Goal: Task Accomplishment & Management: Use online tool/utility

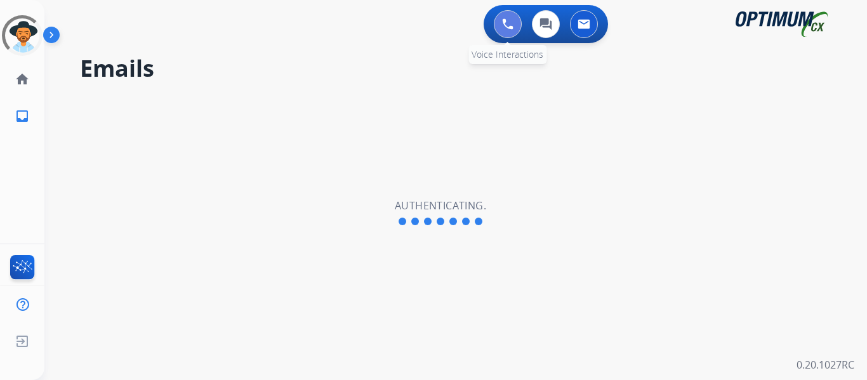
click at [500, 27] on button at bounding box center [508, 24] width 28 height 28
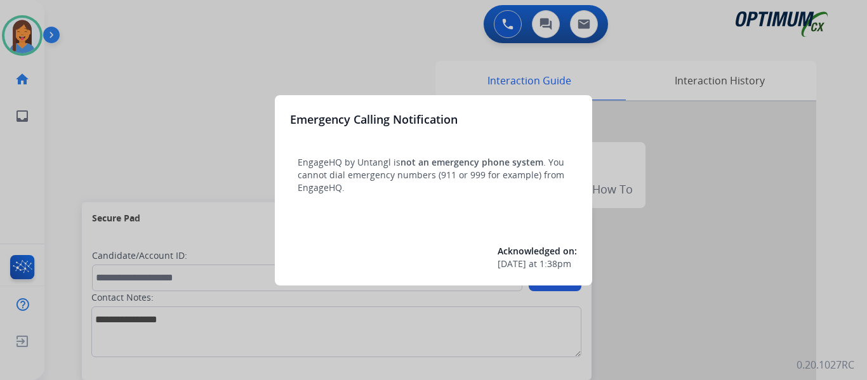
click at [67, 122] on div at bounding box center [433, 190] width 867 height 380
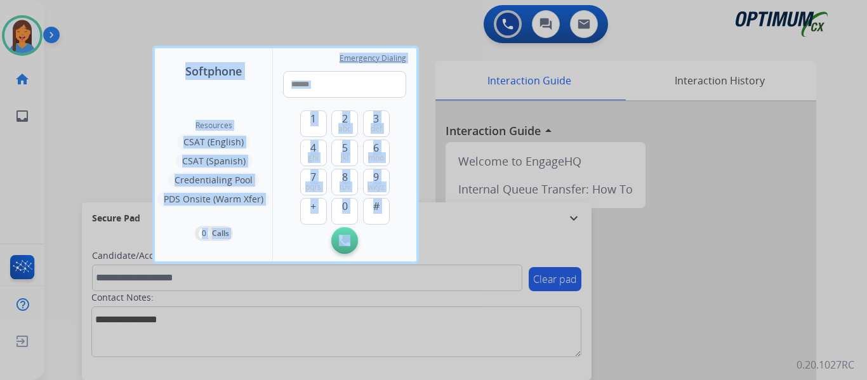
click at [67, 122] on div at bounding box center [433, 190] width 867 height 380
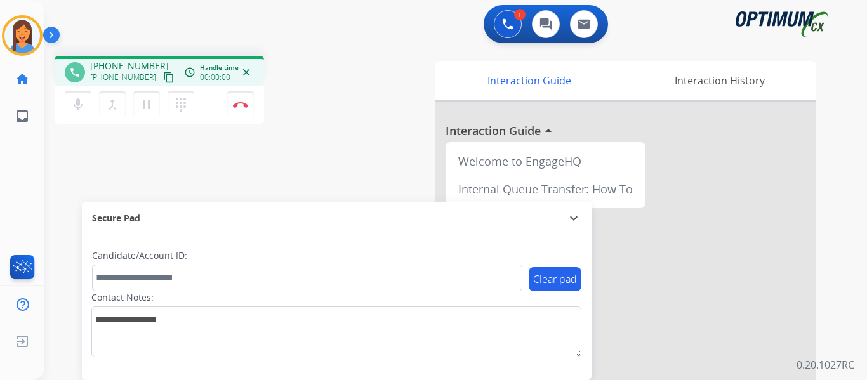
click at [163, 78] on mat-icon "content_copy" at bounding box center [168, 77] width 11 height 11
click at [365, 165] on div "phone +13367075744 +13367075744 content_copy access_time Call metrics Queue 00:…" at bounding box center [440, 310] width 792 height 529
click at [346, 124] on div "phone +13367075744 +13367075744 content_copy access_time Call metrics Queue 00:…" at bounding box center [211, 92] width 313 height 72
click at [239, 103] on img at bounding box center [240, 104] width 15 height 6
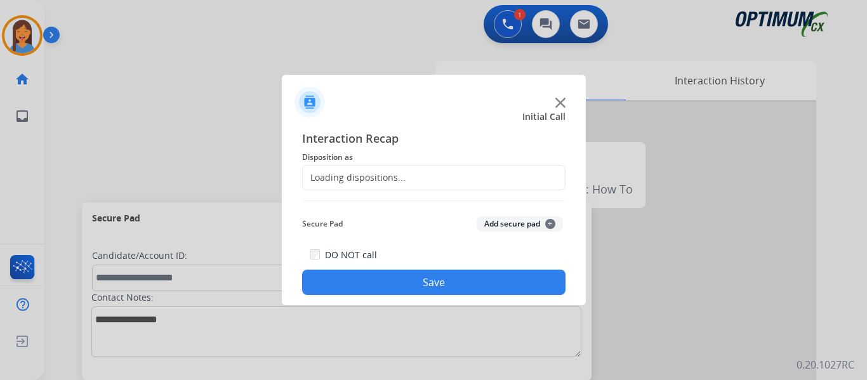
click at [383, 178] on div "Loading dispositions..." at bounding box center [354, 177] width 103 height 13
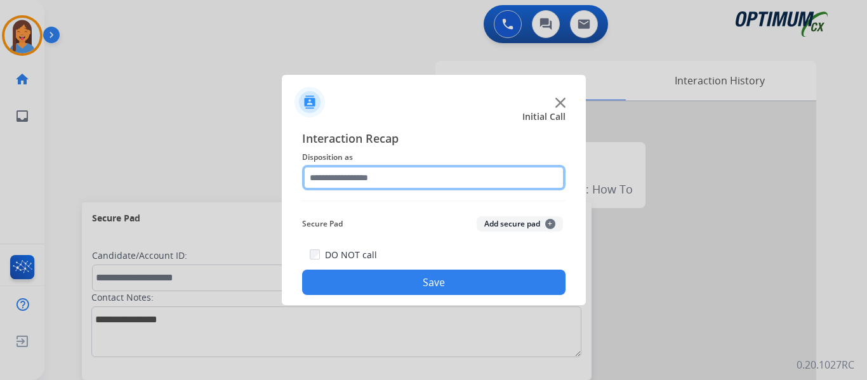
click at [416, 180] on input "text" at bounding box center [433, 177] width 263 height 25
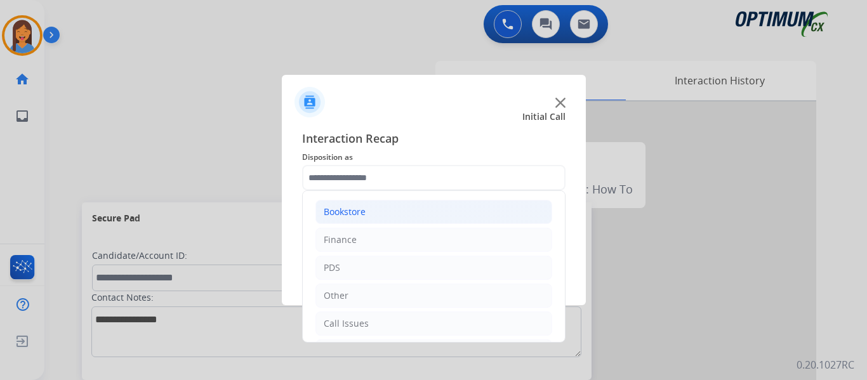
click at [337, 214] on div "Bookstore" at bounding box center [345, 212] width 42 height 13
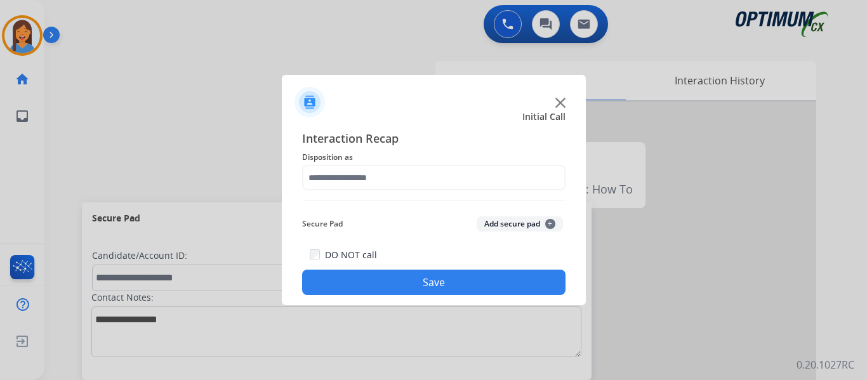
drag, startPoint x: 425, startPoint y: 271, endPoint x: 377, endPoint y: 142, distance: 137.3
click at [377, 142] on span "Interaction Recap" at bounding box center [433, 139] width 263 height 20
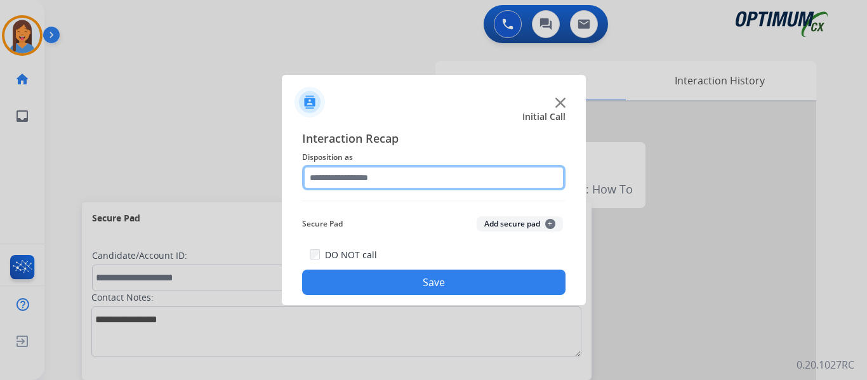
click at [381, 185] on input "text" at bounding box center [433, 177] width 263 height 25
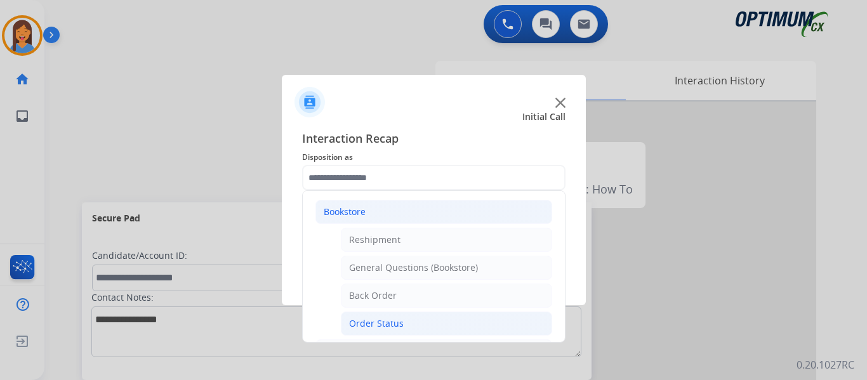
click at [379, 327] on div "Order Status" at bounding box center [376, 323] width 55 height 13
type input "**********"
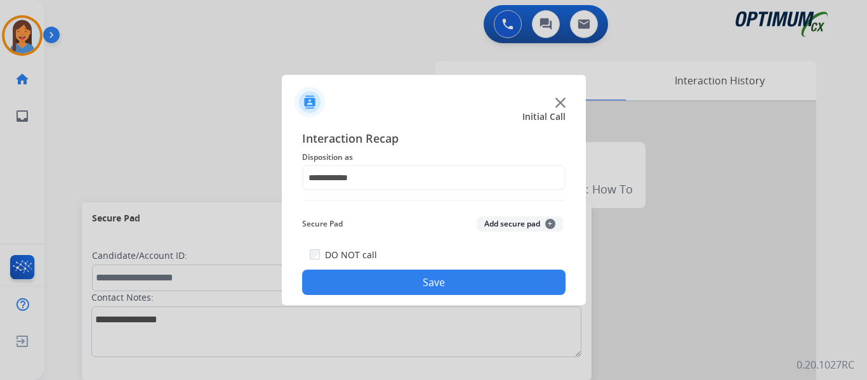
click at [401, 277] on button "Save" at bounding box center [433, 282] width 263 height 25
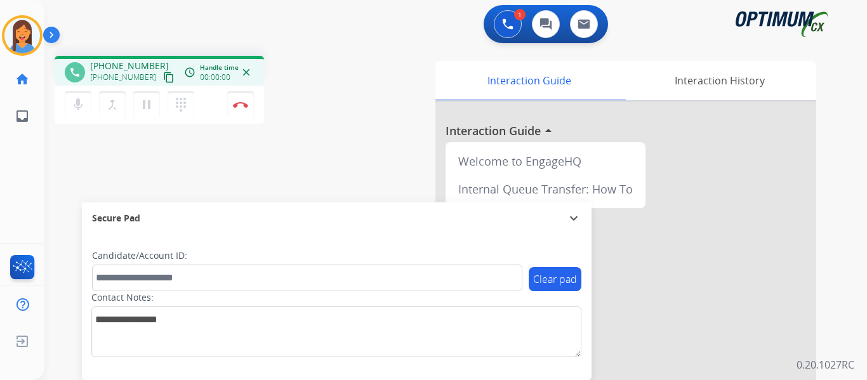
drag, startPoint x: 152, startPoint y: 77, endPoint x: 199, endPoint y: 88, distance: 48.2
click at [163, 77] on mat-icon "content_copy" at bounding box center [168, 77] width 11 height 11
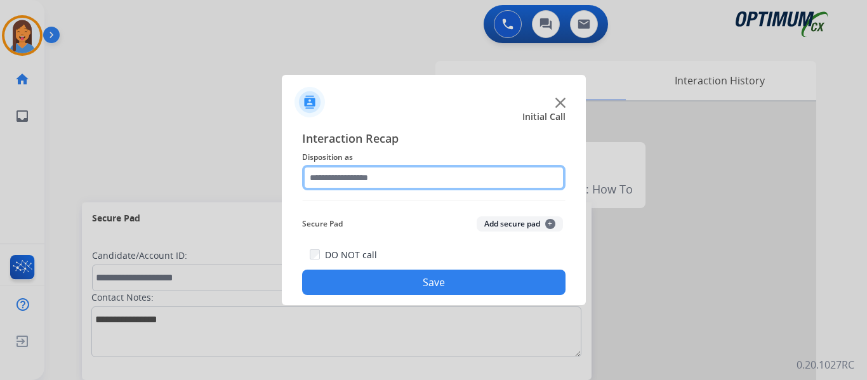
click at [386, 176] on input "text" at bounding box center [433, 177] width 263 height 25
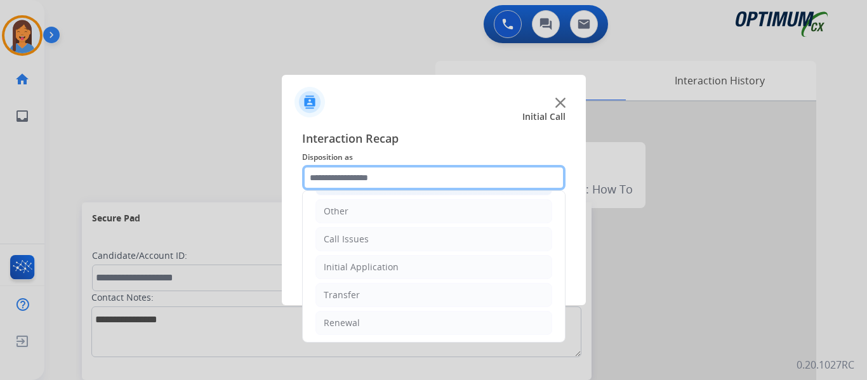
scroll to position [86, 0]
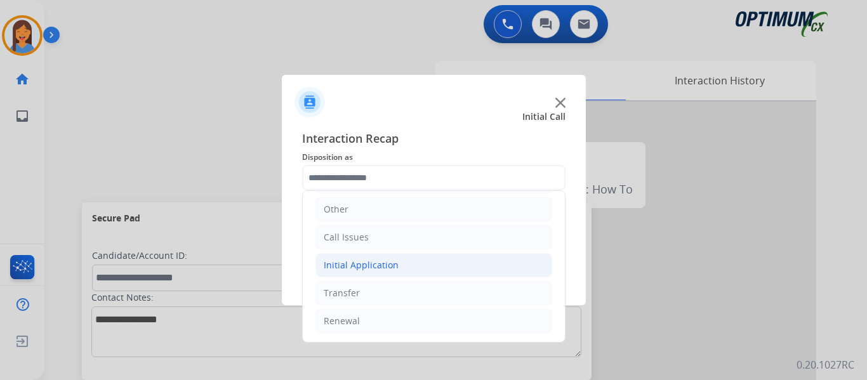
click at [379, 265] on div "Initial Application" at bounding box center [361, 265] width 75 height 13
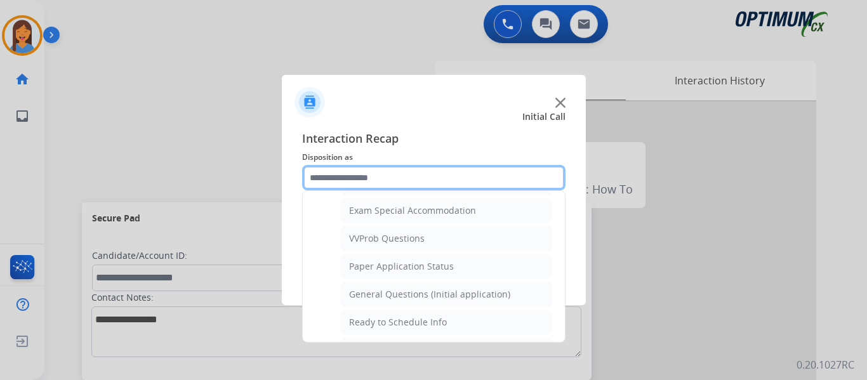
scroll to position [657, 0]
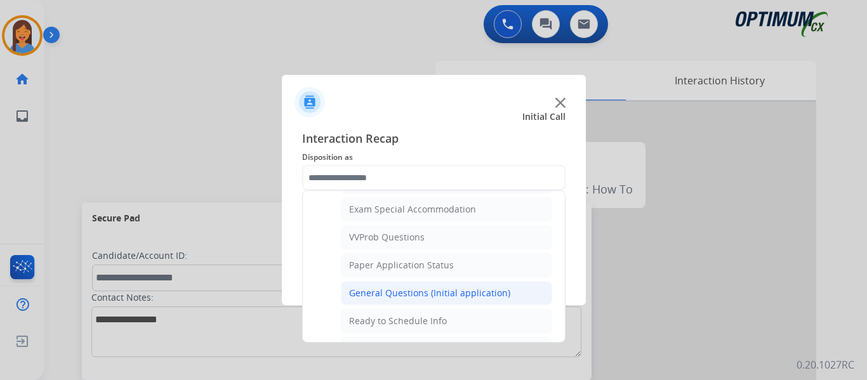
click at [403, 299] on div "General Questions (Initial application)" at bounding box center [429, 293] width 161 height 13
type input "**********"
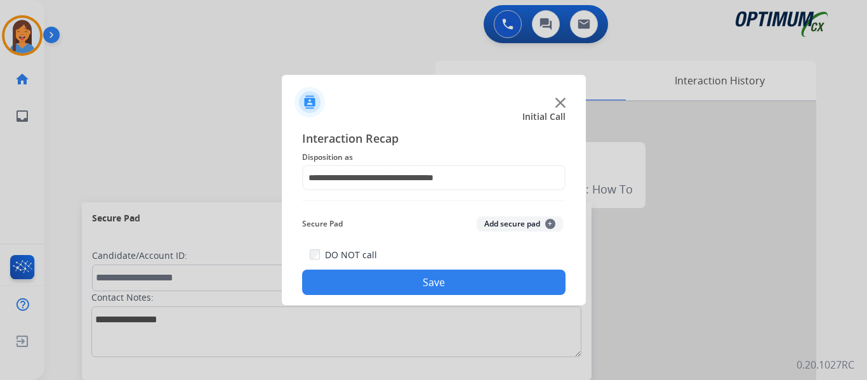
click at [476, 281] on button "Save" at bounding box center [433, 282] width 263 height 25
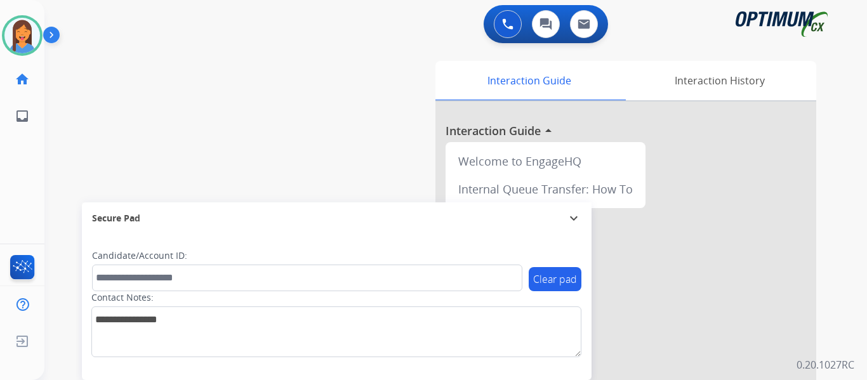
click at [263, 100] on div "swap_horiz Break voice bridge close_fullscreen Connect 3-Way Call merge_type Se…" at bounding box center [440, 310] width 792 height 529
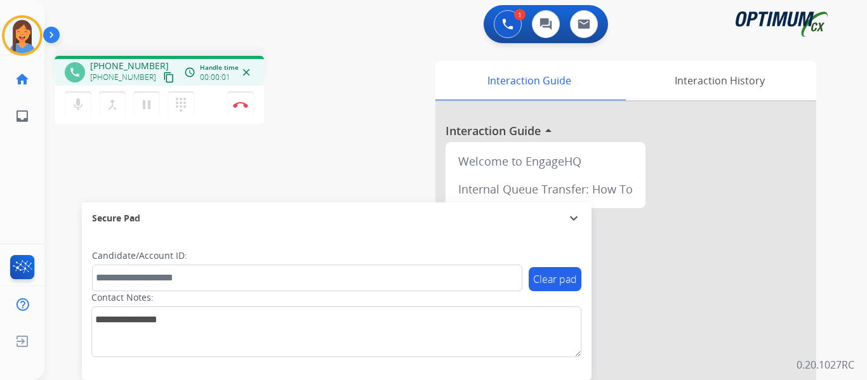
click at [163, 78] on mat-icon "content_copy" at bounding box center [168, 77] width 11 height 11
click at [237, 109] on button "Disconnect" at bounding box center [240, 104] width 27 height 27
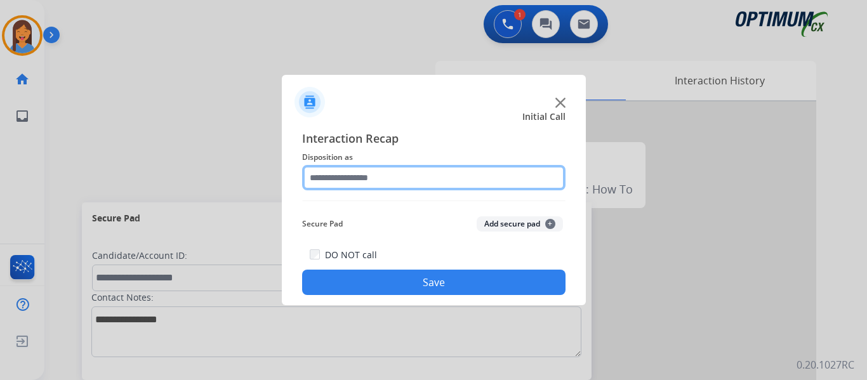
click at [395, 187] on input "text" at bounding box center [433, 177] width 263 height 25
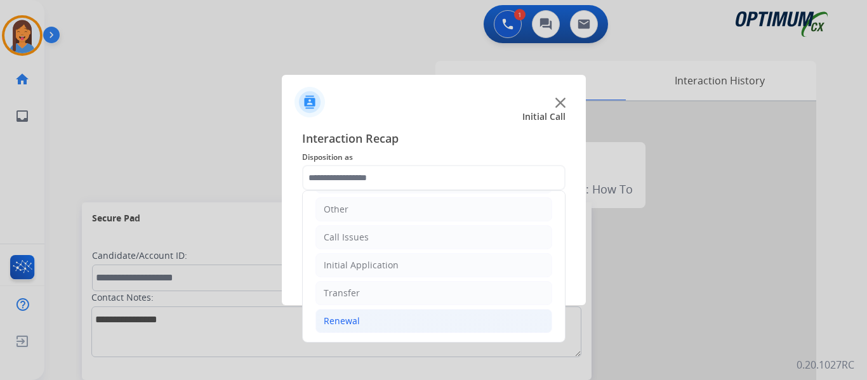
click at [350, 320] on div "Renewal" at bounding box center [342, 321] width 36 height 13
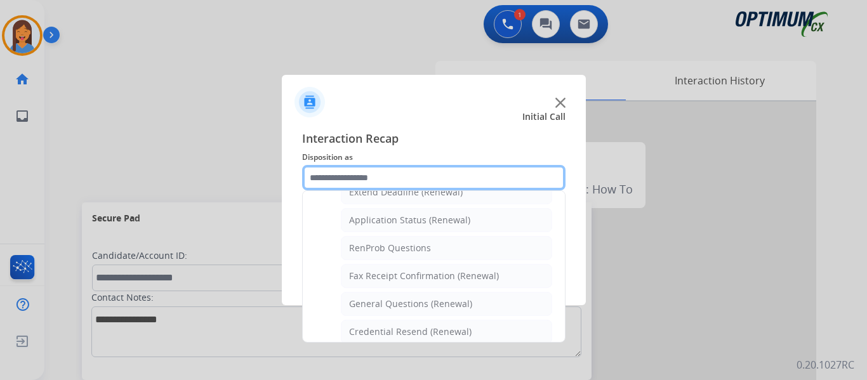
scroll to position [340, 0]
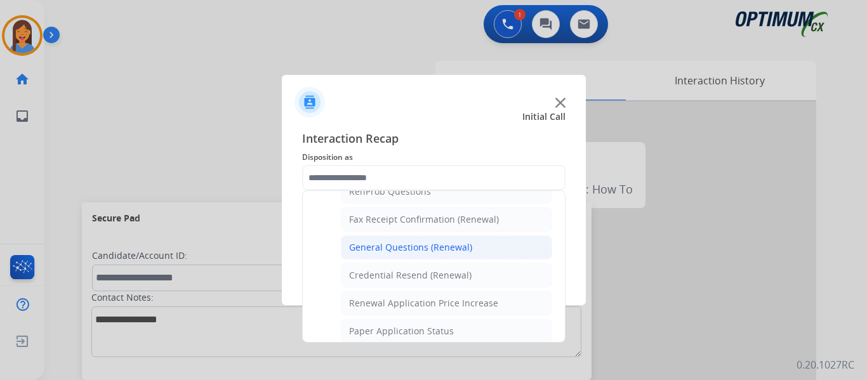
click at [392, 254] on li "General Questions (Renewal)" at bounding box center [446, 247] width 211 height 24
type input "**********"
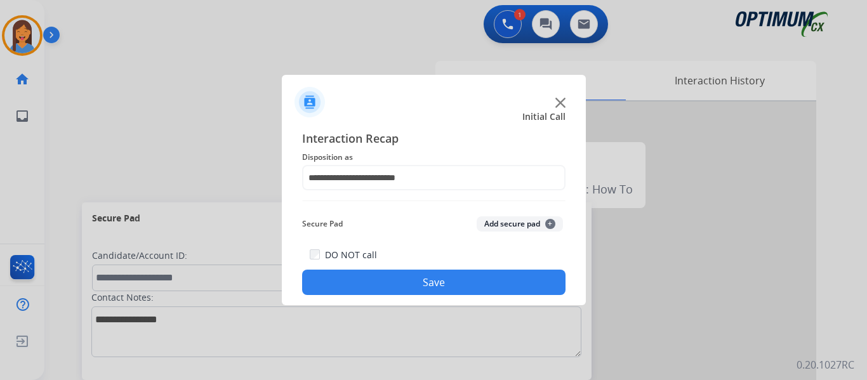
click at [396, 279] on button "Save" at bounding box center [433, 282] width 263 height 25
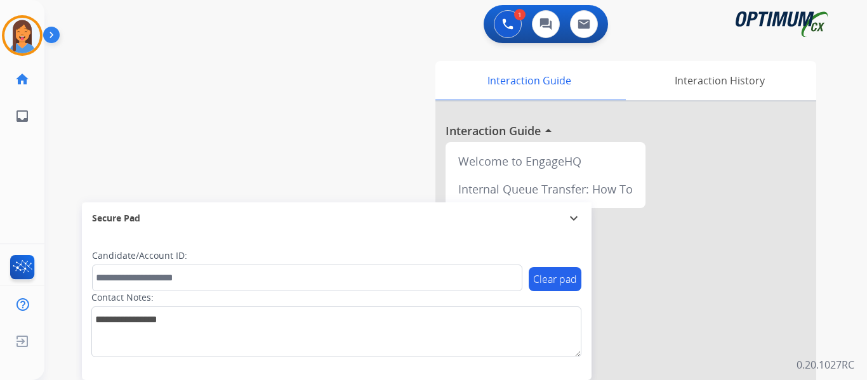
drag, startPoint x: 25, startPoint y: 41, endPoint x: 43, endPoint y: 55, distance: 22.6
click at [25, 41] on img at bounding box center [22, 36] width 36 height 36
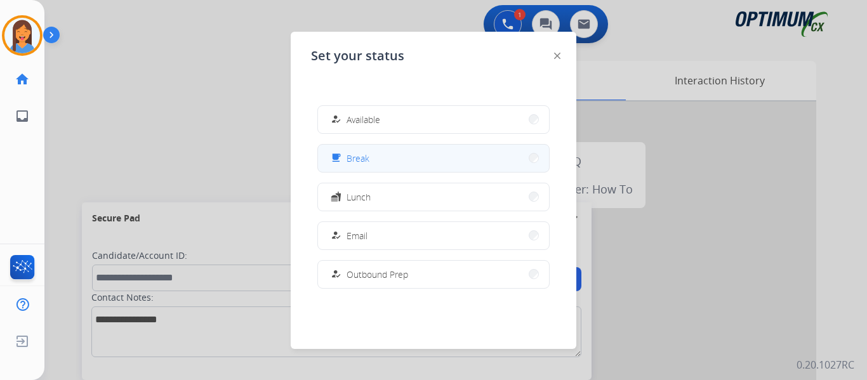
click at [417, 159] on button "free_breakfast Break" at bounding box center [433, 158] width 231 height 27
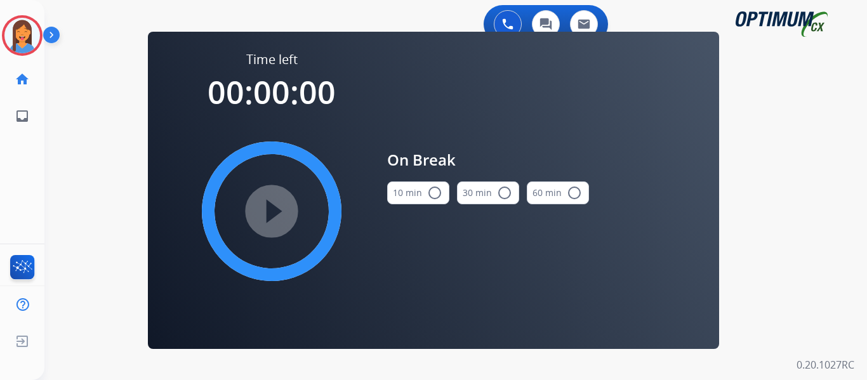
click at [415, 190] on button "10 min radio_button_unchecked" at bounding box center [418, 192] width 62 height 23
click at [279, 214] on mat-icon "play_circle_filled" at bounding box center [271, 211] width 15 height 15
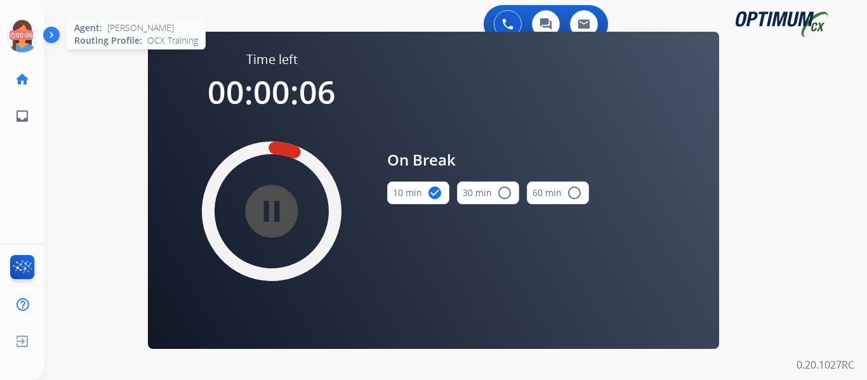
click at [24, 35] on icon at bounding box center [22, 35] width 41 height 41
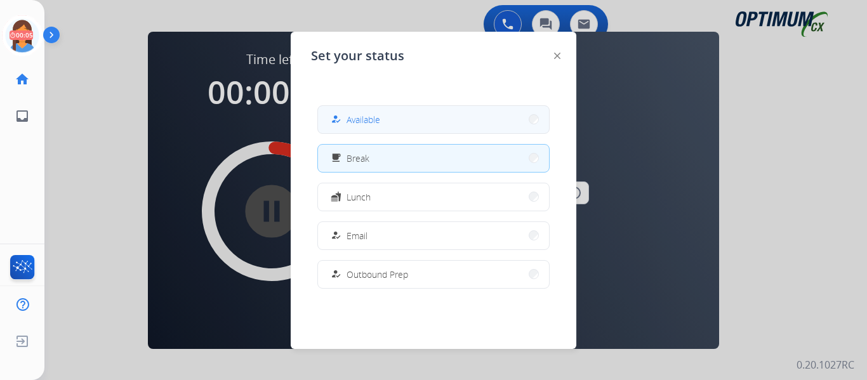
click at [405, 115] on button "how_to_reg Available" at bounding box center [433, 119] width 231 height 27
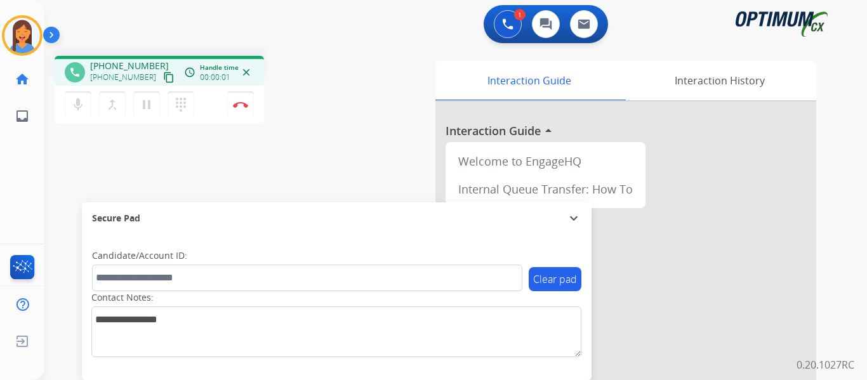
click at [163, 81] on mat-icon "content_copy" at bounding box center [168, 77] width 11 height 11
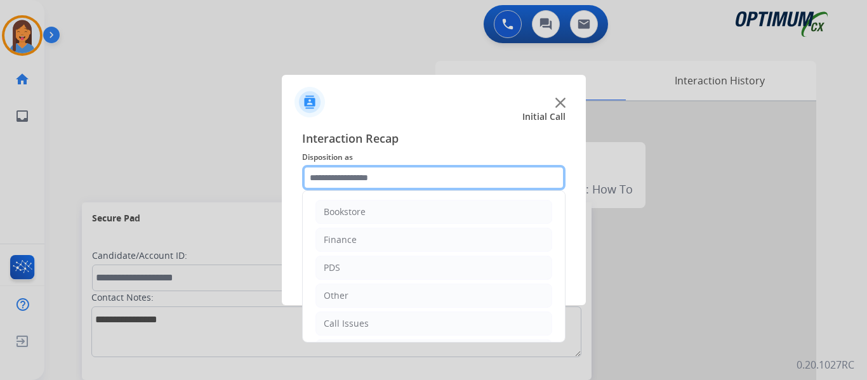
click at [374, 178] on input "text" at bounding box center [433, 177] width 263 height 25
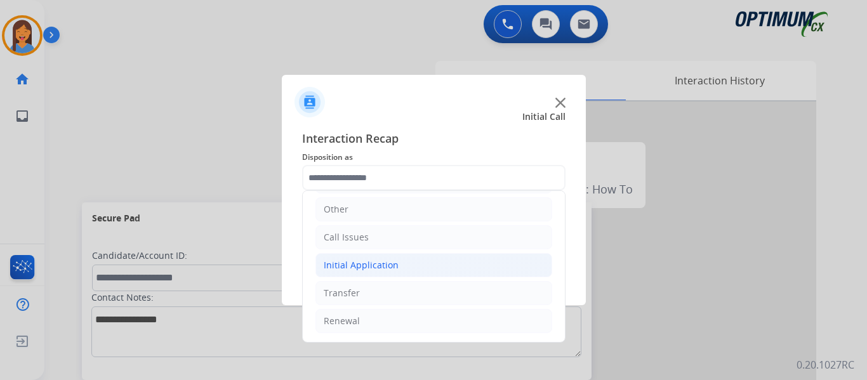
click at [363, 266] on div "Initial Application" at bounding box center [361, 265] width 75 height 13
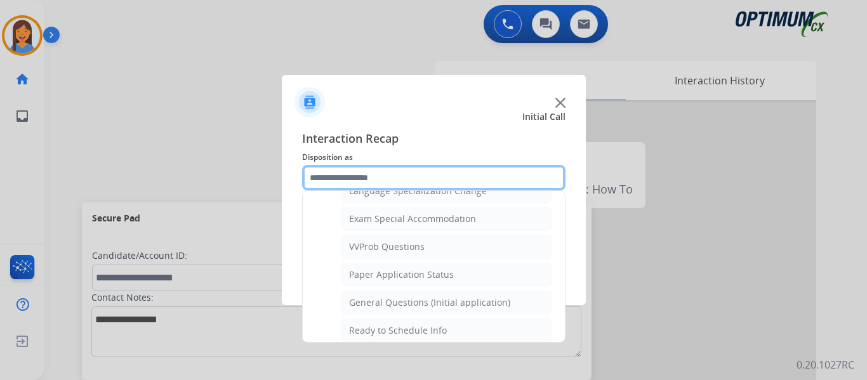
scroll to position [657, 0]
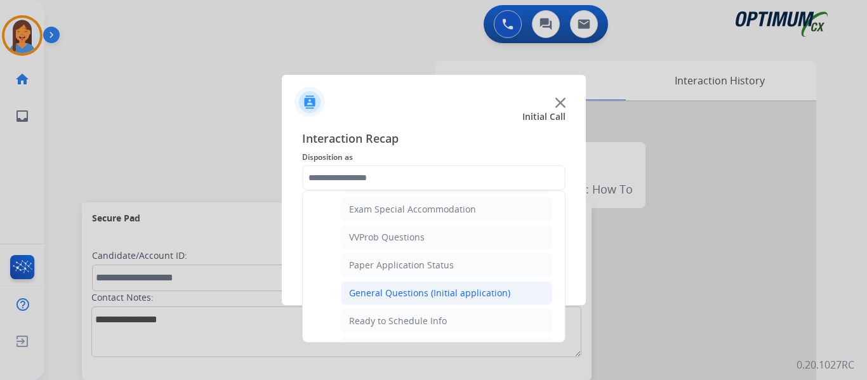
click at [389, 289] on div "General Questions (Initial application)" at bounding box center [429, 293] width 161 height 13
type input "**********"
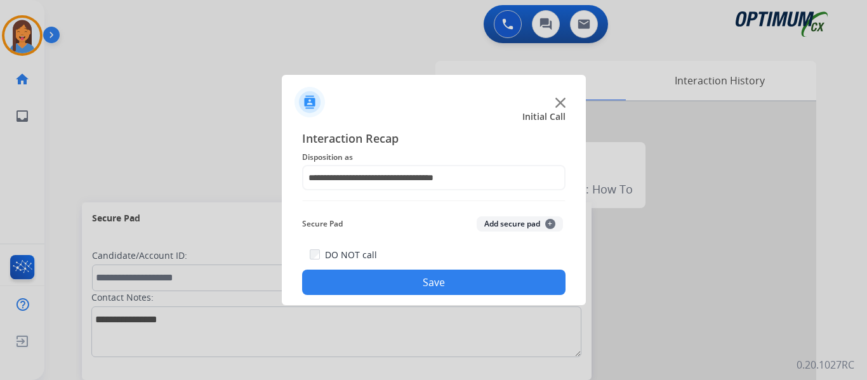
click at [395, 282] on button "Save" at bounding box center [433, 282] width 263 height 25
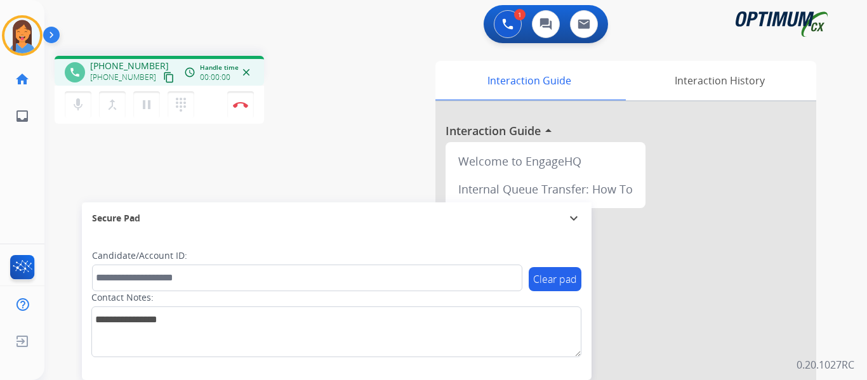
click at [163, 78] on mat-icon "content_copy" at bounding box center [168, 77] width 11 height 11
click at [240, 104] on img at bounding box center [240, 104] width 15 height 6
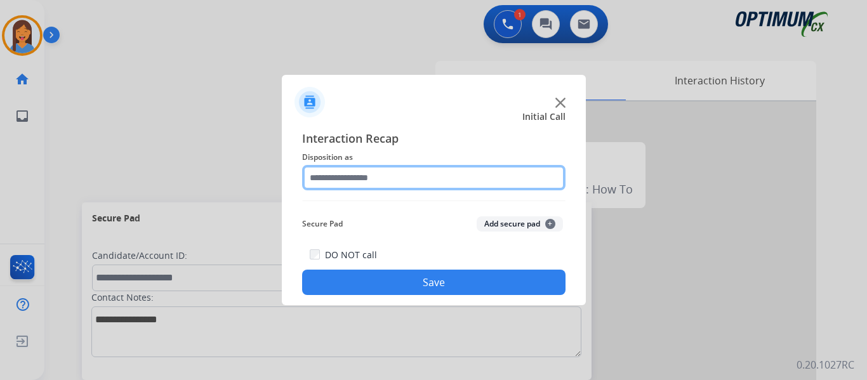
click at [344, 179] on input "text" at bounding box center [433, 177] width 263 height 25
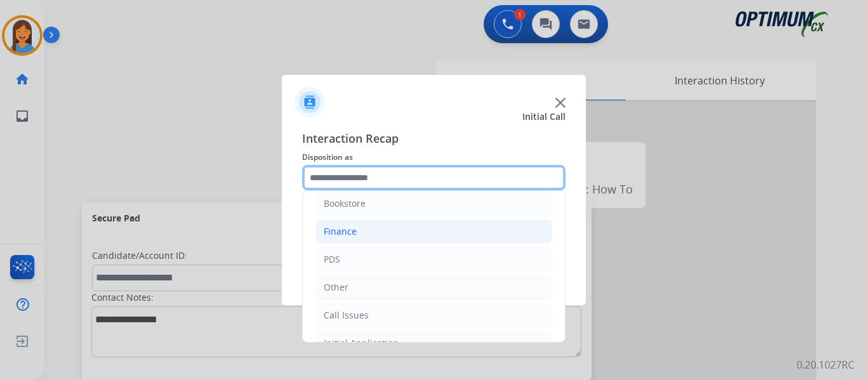
scroll to position [0, 0]
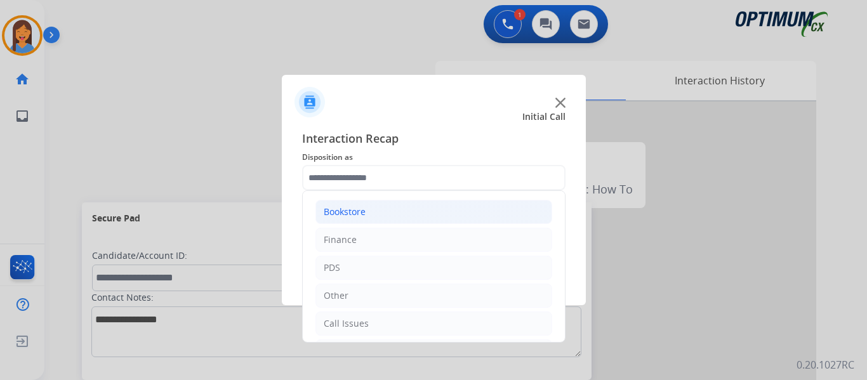
click at [369, 214] on li "Bookstore" at bounding box center [433, 212] width 237 height 24
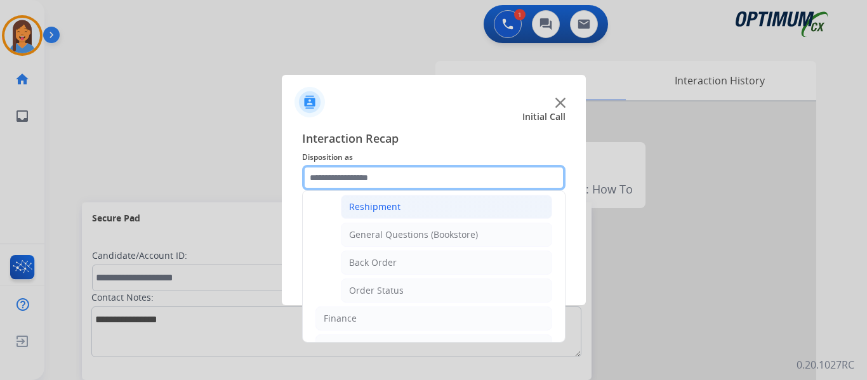
scroll to position [63, 0]
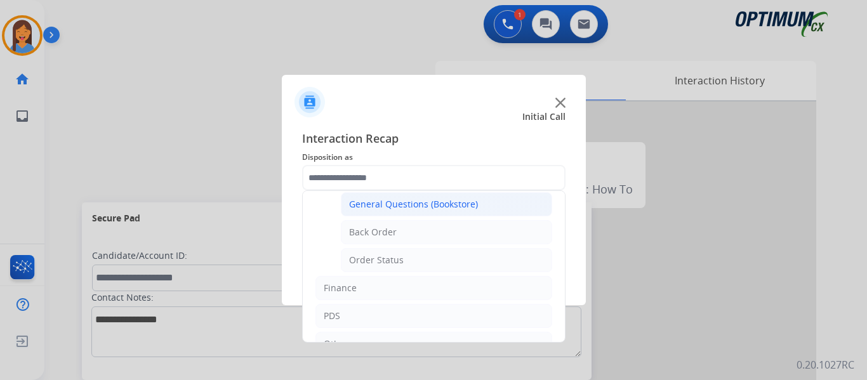
click at [414, 207] on div "General Questions (Bookstore)" at bounding box center [413, 204] width 129 height 13
type input "**********"
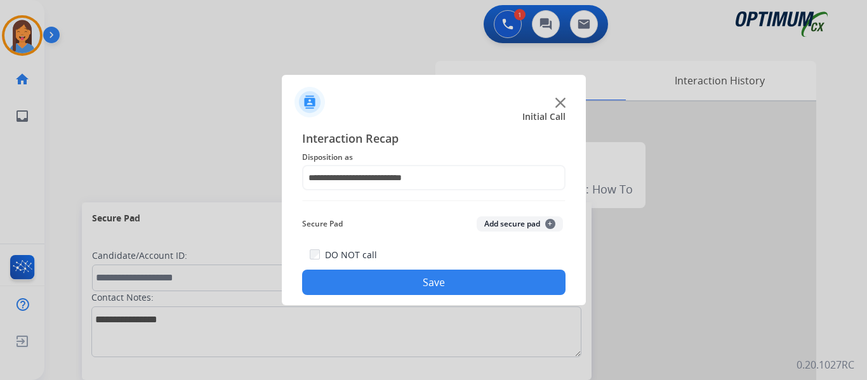
drag, startPoint x: 453, startPoint y: 280, endPoint x: 610, endPoint y: 265, distance: 157.4
click at [454, 280] on button "Save" at bounding box center [433, 282] width 263 height 25
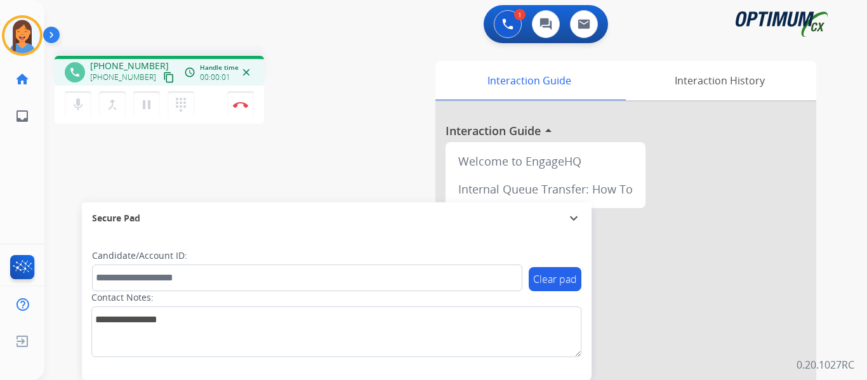
click at [163, 81] on mat-icon "content_copy" at bounding box center [168, 77] width 11 height 11
click at [244, 105] on img at bounding box center [240, 104] width 15 height 6
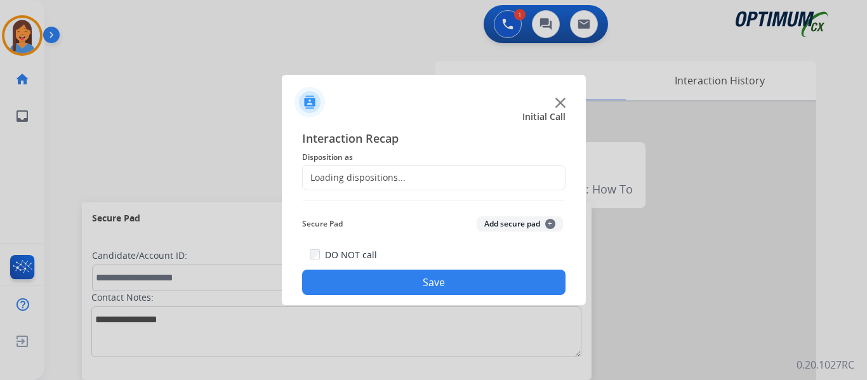
click at [404, 167] on div "Loading dispositions..." at bounding box center [433, 177] width 263 height 25
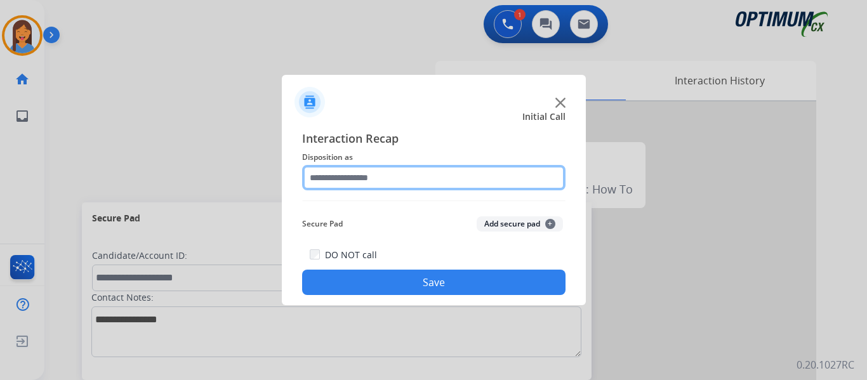
click at [379, 188] on input "text" at bounding box center [433, 177] width 263 height 25
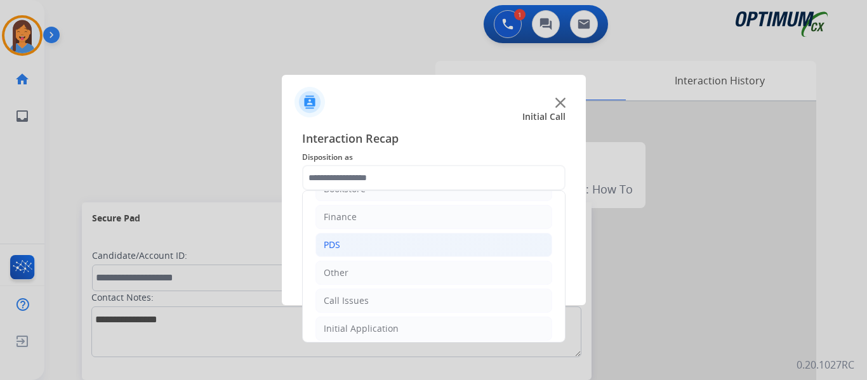
click at [348, 245] on li "PDS" at bounding box center [433, 245] width 237 height 24
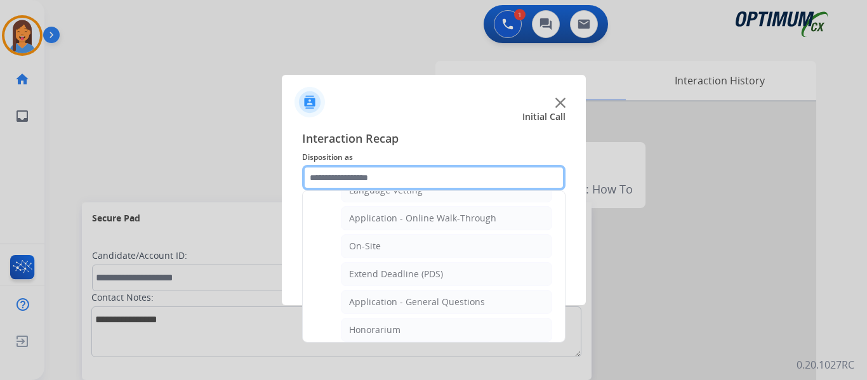
scroll to position [340, 0]
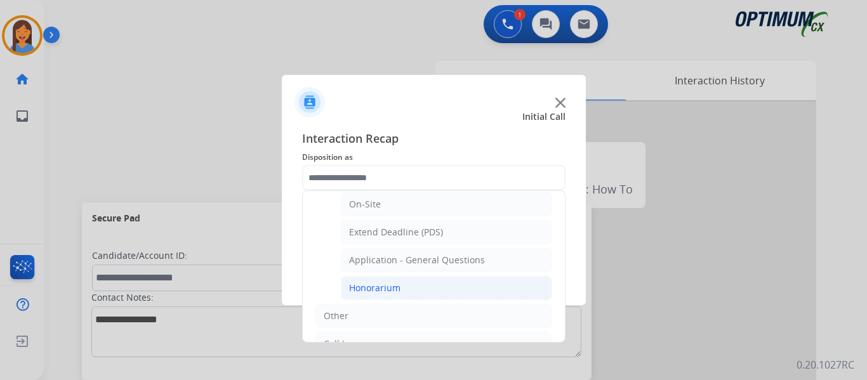
click at [369, 287] on div "Honorarium" at bounding box center [374, 288] width 51 height 13
type input "**********"
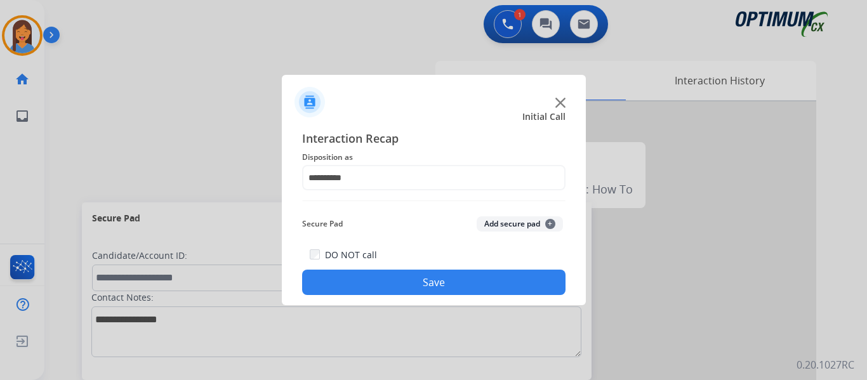
click at [384, 291] on button "Save" at bounding box center [433, 282] width 263 height 25
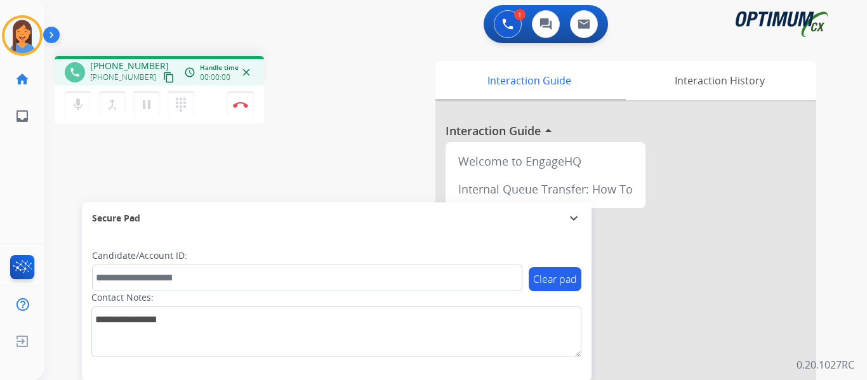
click at [163, 76] on mat-icon "content_copy" at bounding box center [168, 77] width 11 height 11
click at [242, 110] on button "Disconnect" at bounding box center [240, 104] width 27 height 27
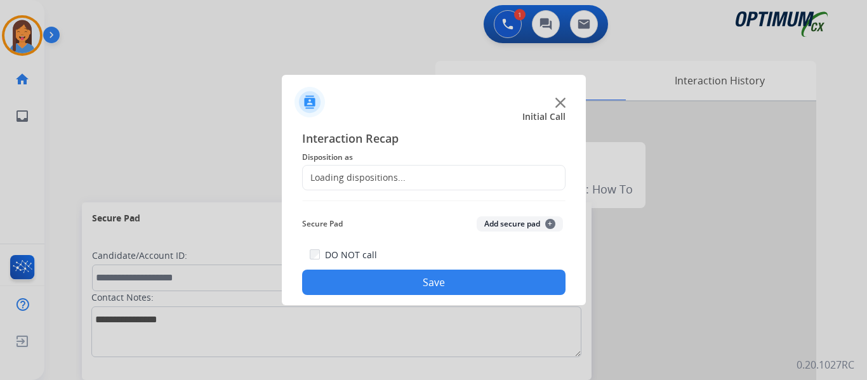
click at [374, 181] on div "Loading dispositions..." at bounding box center [354, 177] width 103 height 13
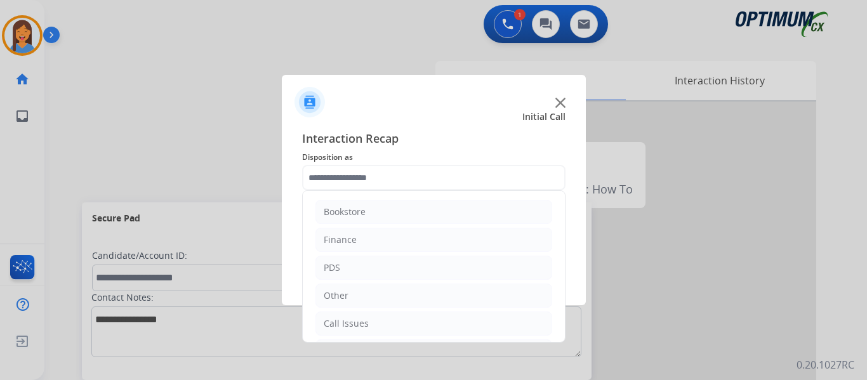
click at [410, 171] on input "text" at bounding box center [433, 177] width 263 height 25
click at [342, 263] on li "PDS" at bounding box center [433, 268] width 237 height 24
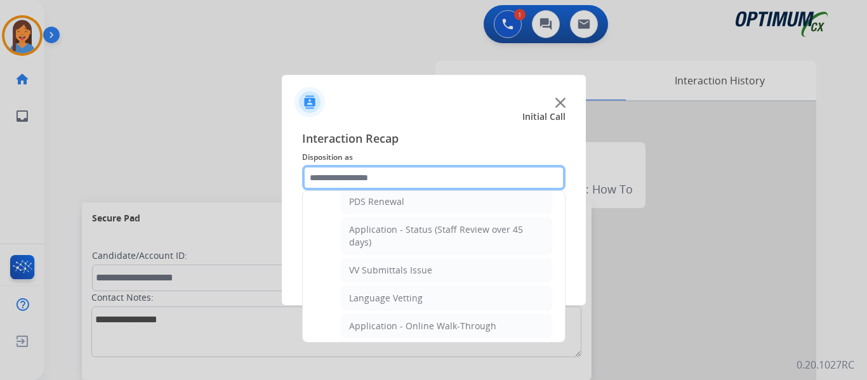
scroll to position [317, 0]
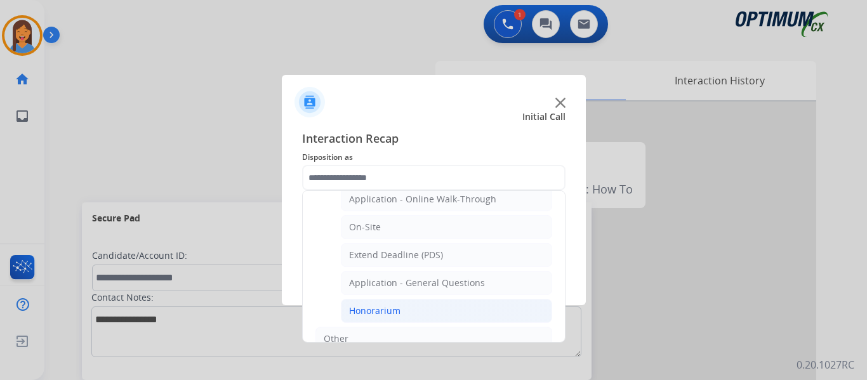
click at [380, 310] on div "Honorarium" at bounding box center [374, 310] width 51 height 13
type input "**********"
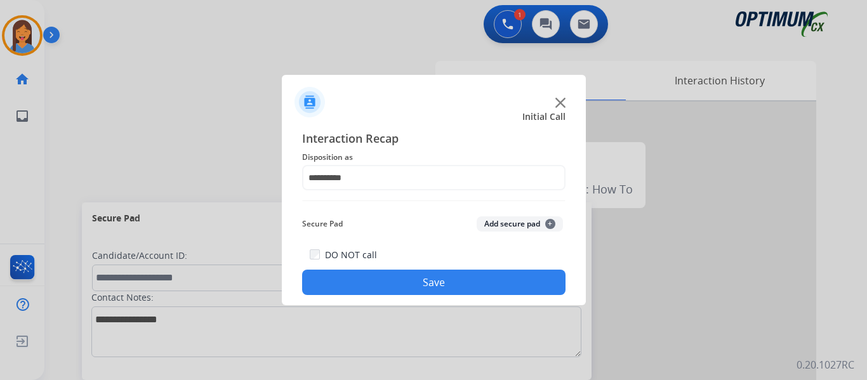
click at [393, 268] on div "DO NOT call Save" at bounding box center [433, 271] width 263 height 48
click at [398, 275] on button "Save" at bounding box center [433, 282] width 263 height 25
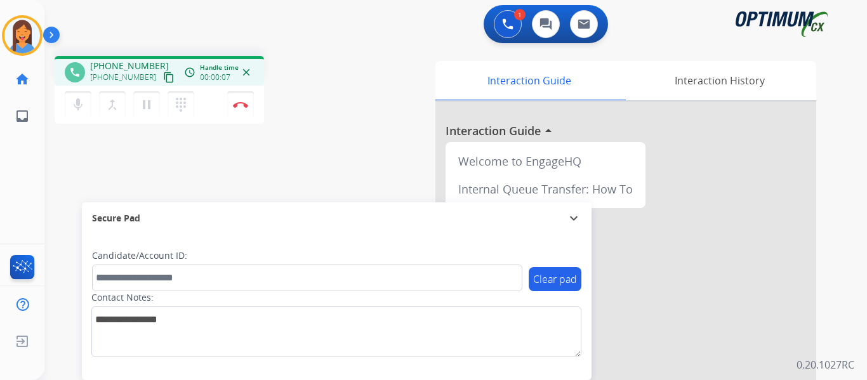
click at [163, 75] on mat-icon "content_copy" at bounding box center [168, 77] width 11 height 11
click at [244, 103] on img at bounding box center [240, 104] width 15 height 6
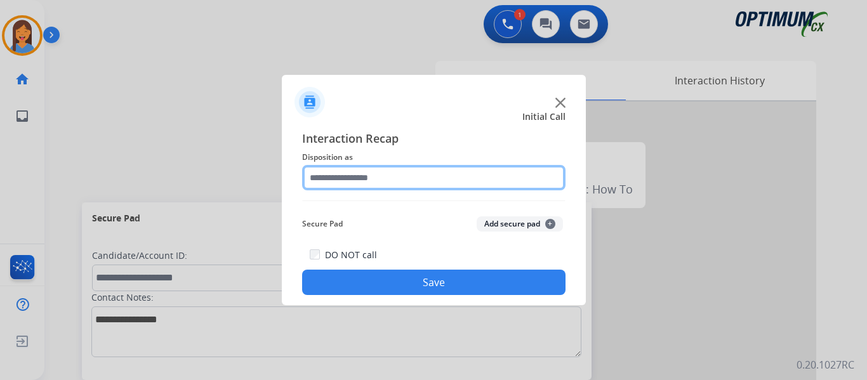
click at [365, 185] on input "text" at bounding box center [433, 177] width 263 height 25
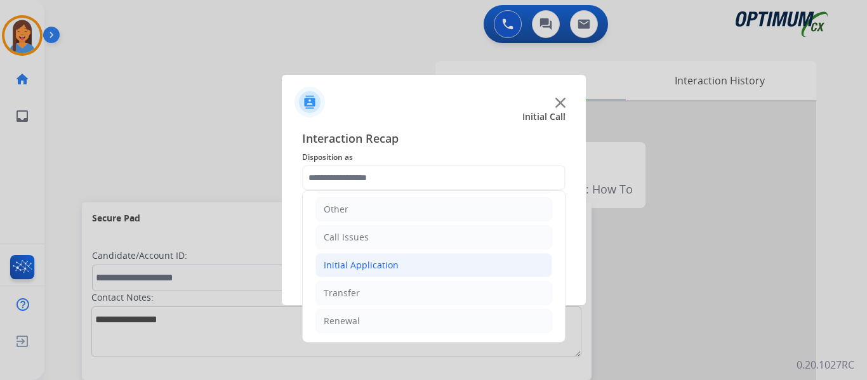
click at [332, 267] on div "Initial Application" at bounding box center [361, 265] width 75 height 13
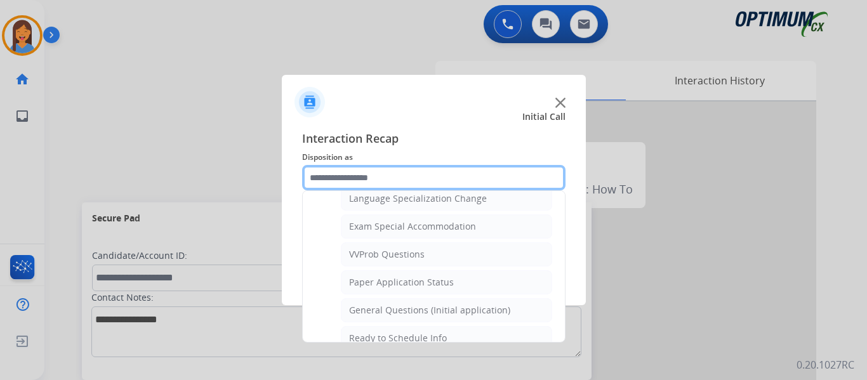
scroll to position [657, 0]
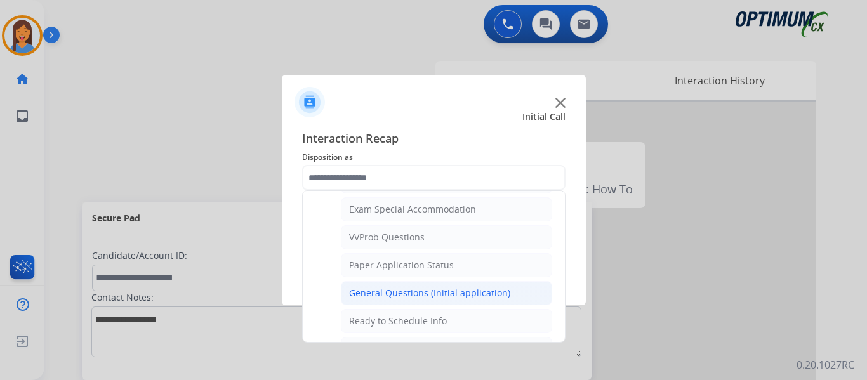
click at [415, 287] on div "General Questions (Initial application)" at bounding box center [429, 293] width 161 height 13
type input "**********"
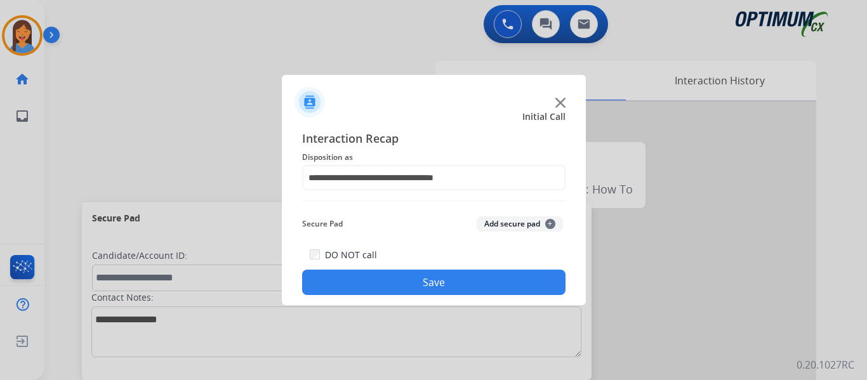
click at [437, 287] on button "Save" at bounding box center [433, 282] width 263 height 25
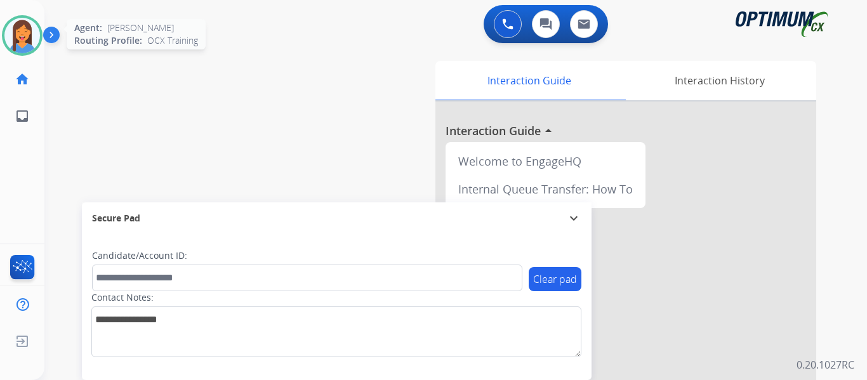
click at [21, 43] on img at bounding box center [22, 36] width 36 height 36
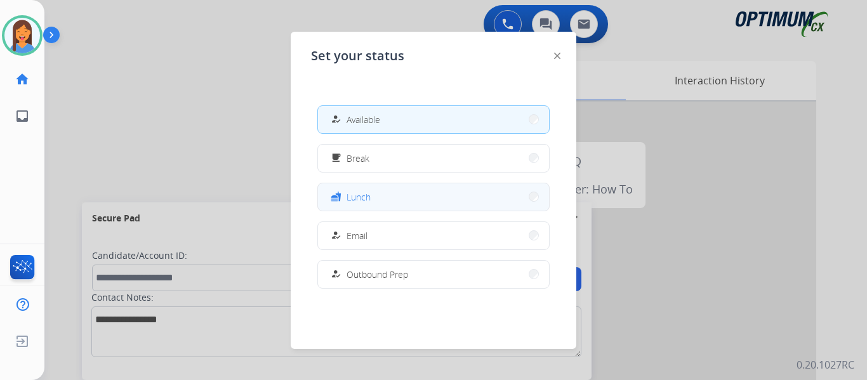
click at [366, 202] on span "Lunch" at bounding box center [358, 196] width 24 height 13
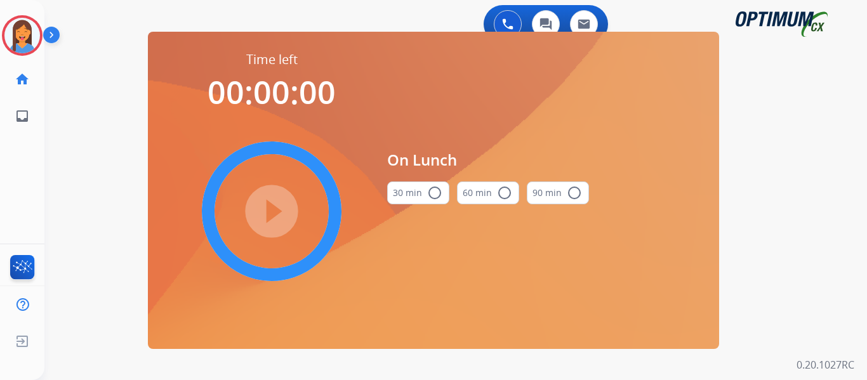
click at [413, 186] on button "30 min radio_button_unchecked" at bounding box center [418, 192] width 62 height 23
click at [279, 204] on mat-icon "play_circle_filled" at bounding box center [271, 211] width 15 height 15
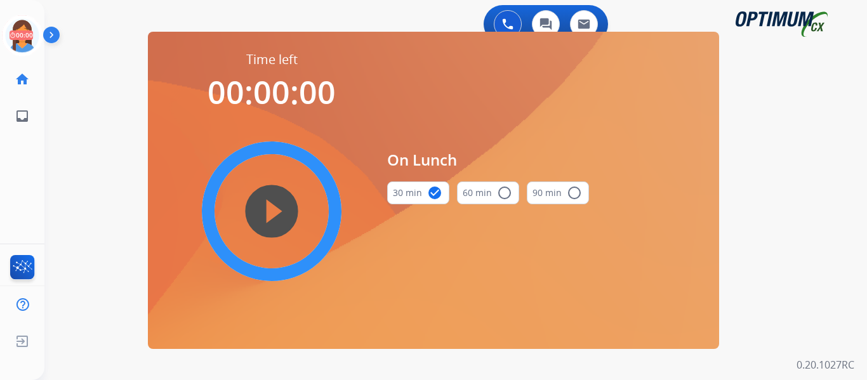
drag, startPoint x: 22, startPoint y: 40, endPoint x: 60, endPoint y: 42, distance: 38.1
click at [22, 40] on icon at bounding box center [22, 35] width 41 height 41
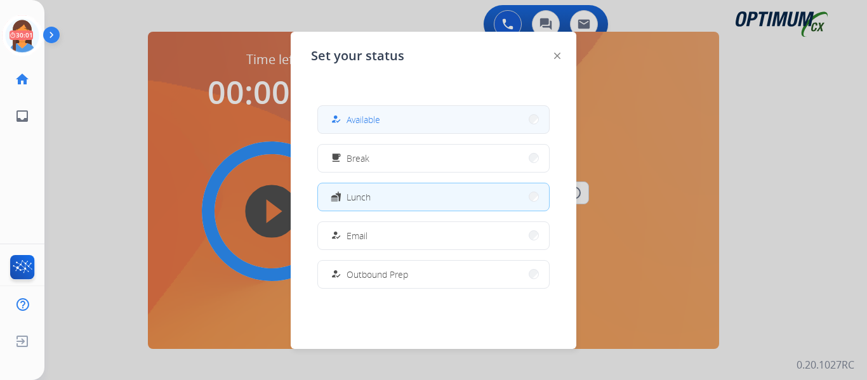
click at [362, 117] on span "Available" at bounding box center [363, 119] width 34 height 13
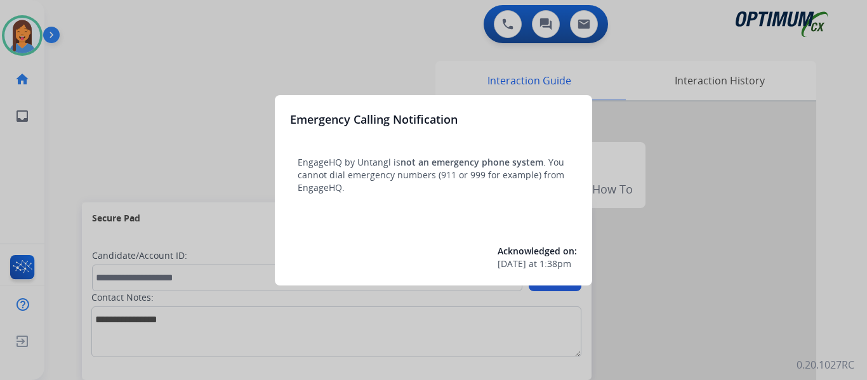
click at [508, 22] on div at bounding box center [433, 190] width 867 height 380
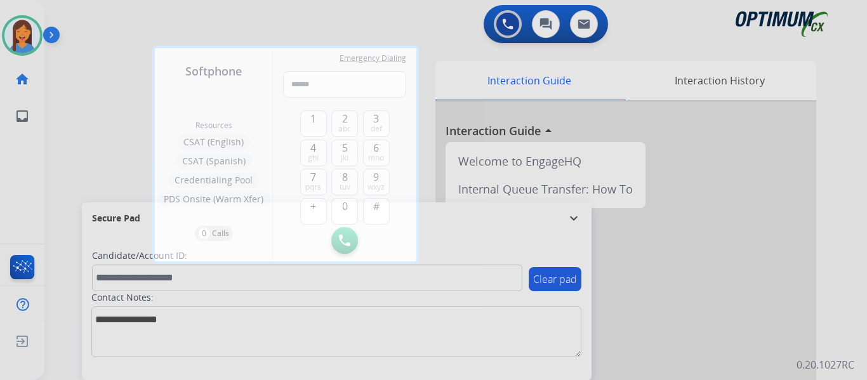
click at [69, 121] on div at bounding box center [433, 190] width 867 height 380
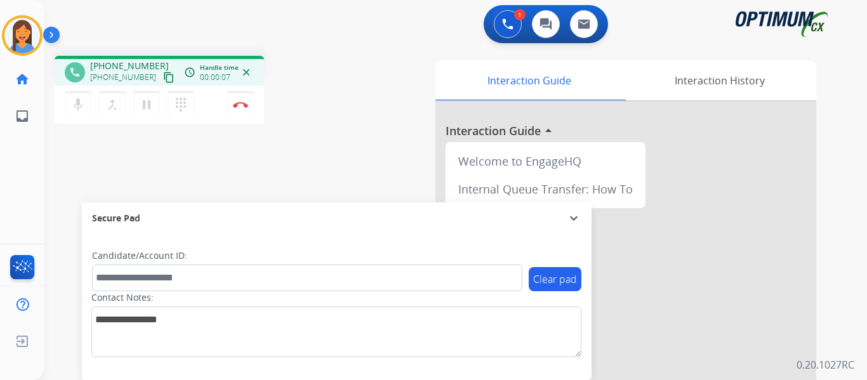
click at [163, 73] on mat-icon "content_copy" at bounding box center [168, 77] width 11 height 11
click at [145, 103] on mat-icon "pause" at bounding box center [146, 104] width 15 height 15
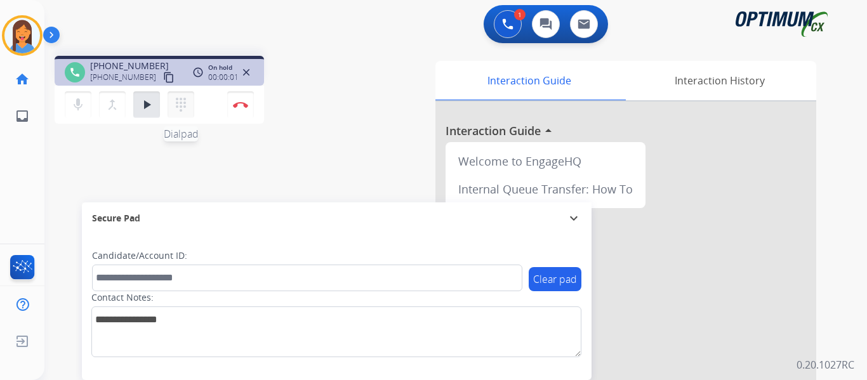
click at [182, 112] on button "dialpad Dialpad" at bounding box center [180, 104] width 27 height 27
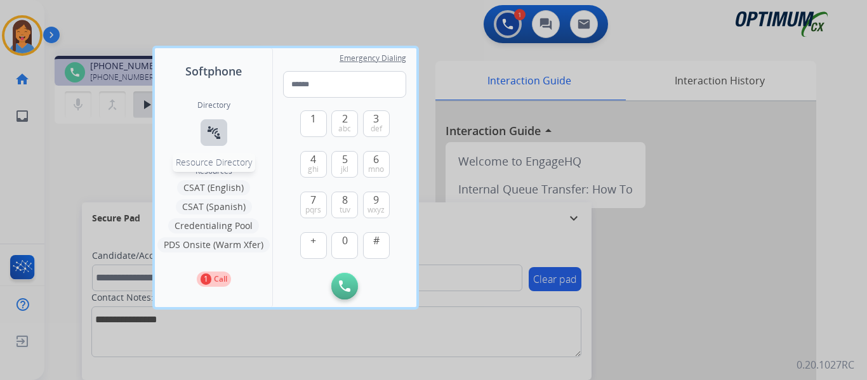
click at [216, 132] on mat-icon "connect_without_contact" at bounding box center [213, 132] width 15 height 15
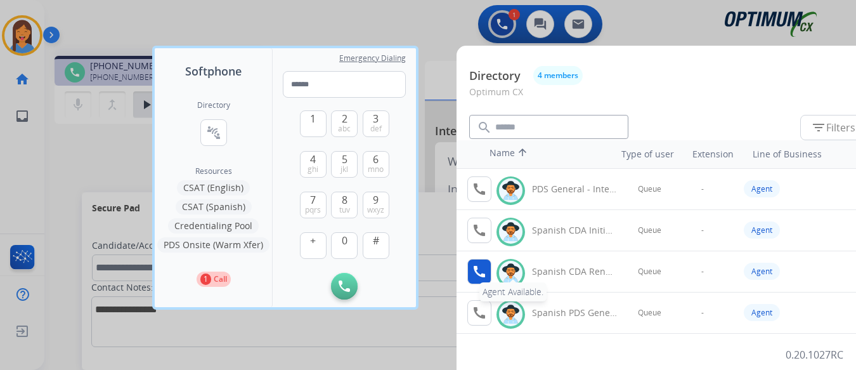
click at [480, 277] on mat-icon "call" at bounding box center [479, 271] width 15 height 15
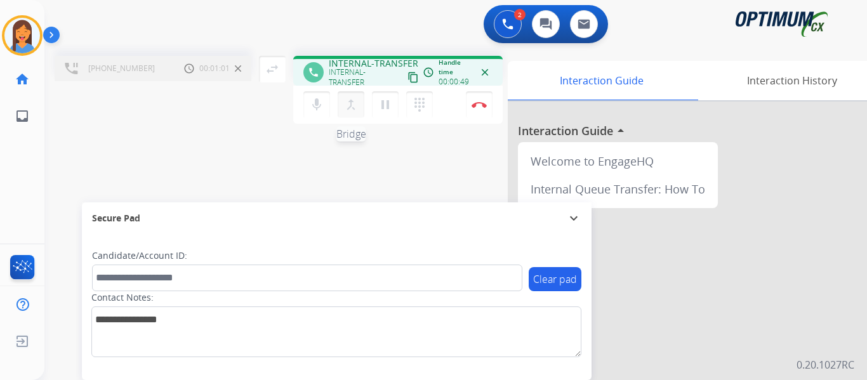
click at [348, 106] on mat-icon "merge_type" at bounding box center [350, 104] width 15 height 15
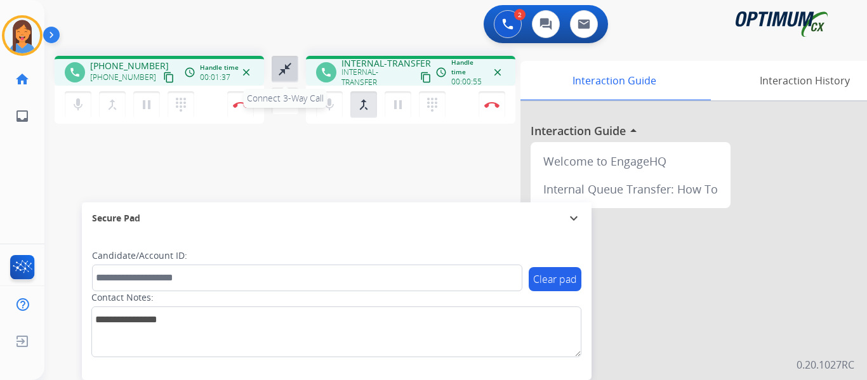
click at [276, 69] on button "close_fullscreen Connect 3-Way Call" at bounding box center [284, 69] width 27 height 27
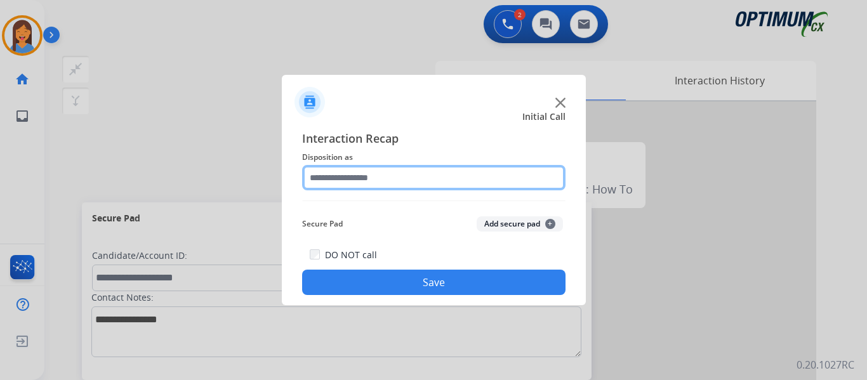
click at [374, 184] on input "text" at bounding box center [433, 177] width 263 height 25
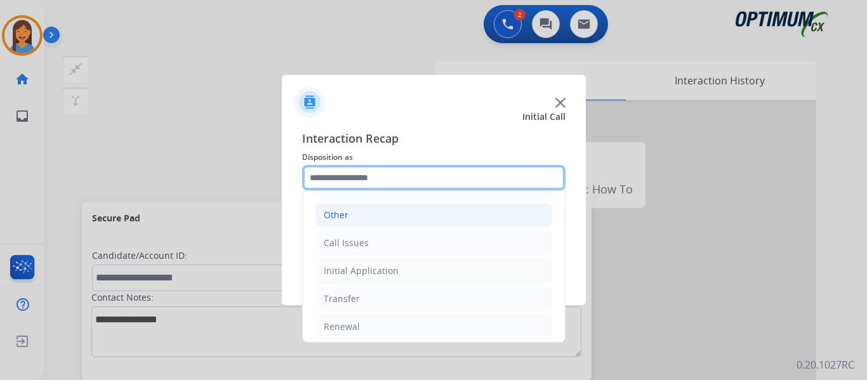
scroll to position [86, 0]
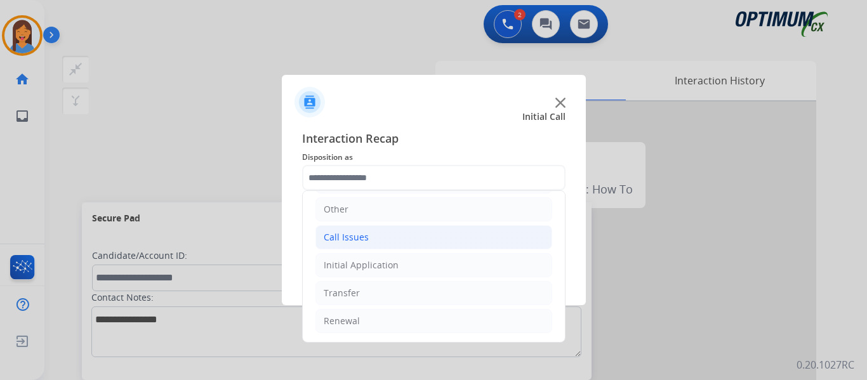
click at [348, 238] on div "Call Issues" at bounding box center [346, 237] width 45 height 13
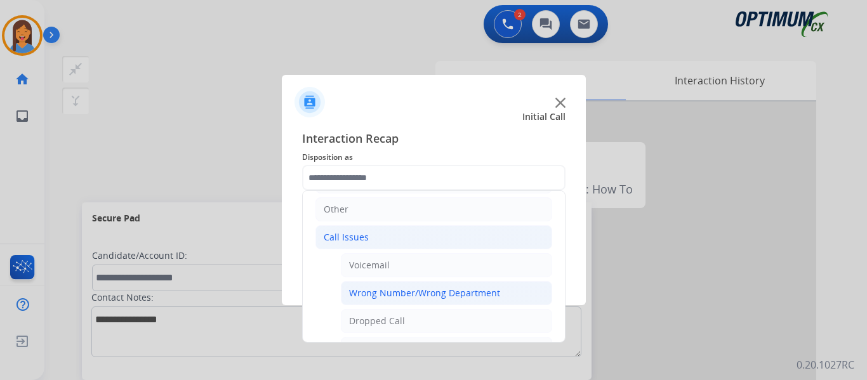
click at [417, 293] on div "Wrong Number/Wrong Department" at bounding box center [424, 293] width 151 height 13
type input "**********"
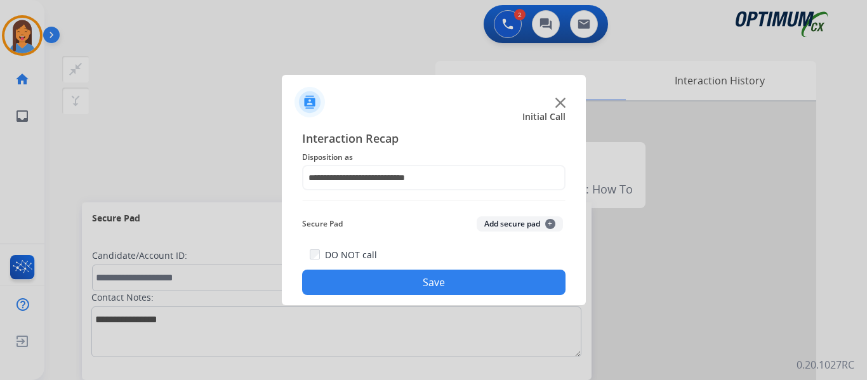
click at [420, 284] on button "Save" at bounding box center [433, 282] width 263 height 25
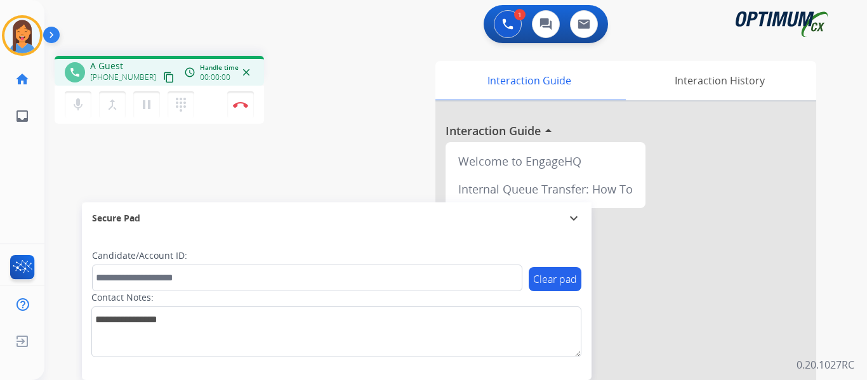
drag, startPoint x: 152, startPoint y: 77, endPoint x: 159, endPoint y: 79, distance: 7.4
click at [163, 77] on mat-icon "content_copy" at bounding box center [168, 77] width 11 height 11
click at [242, 103] on img at bounding box center [240, 104] width 15 height 6
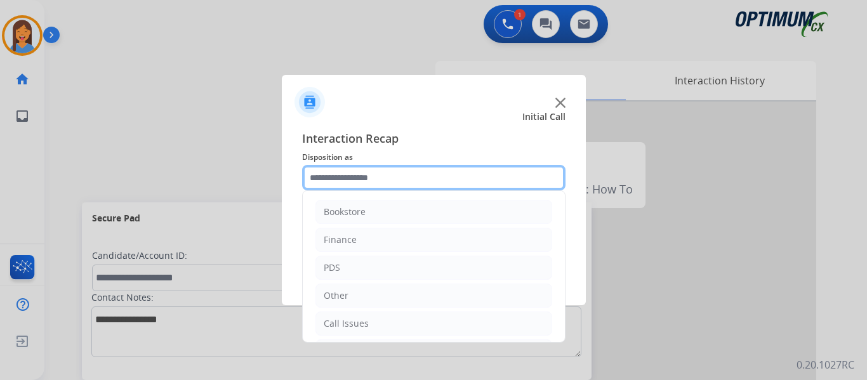
click at [378, 183] on input "text" at bounding box center [433, 177] width 263 height 25
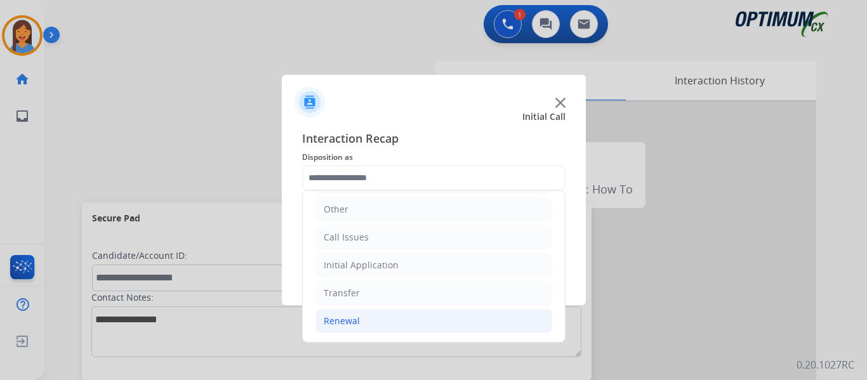
click at [349, 328] on li "Renewal" at bounding box center [433, 321] width 237 height 24
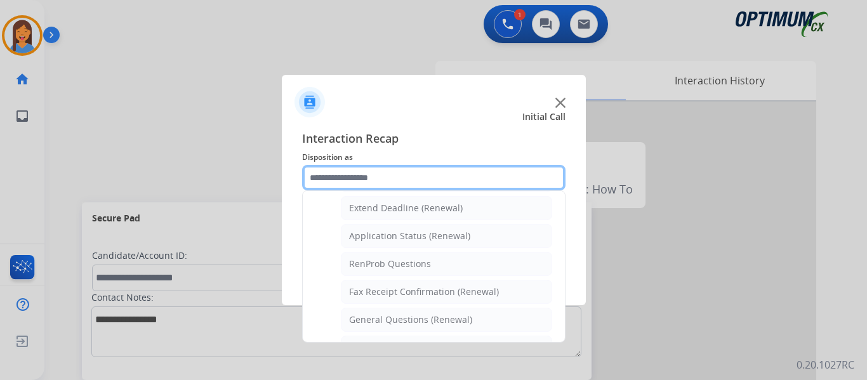
scroll to position [340, 0]
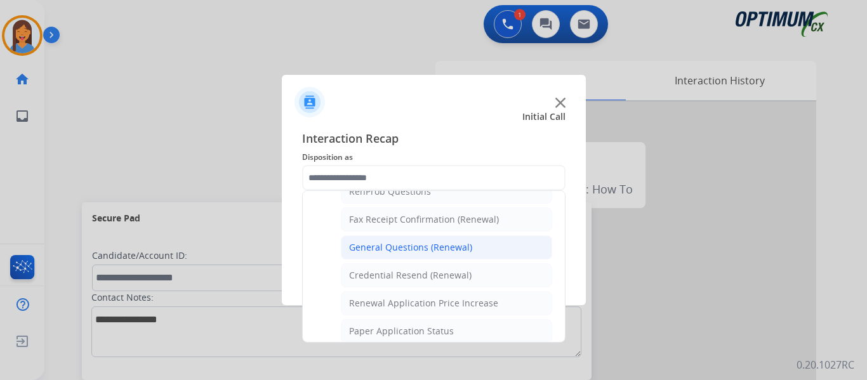
click at [398, 244] on div "General Questions (Renewal)" at bounding box center [410, 247] width 123 height 13
type input "**********"
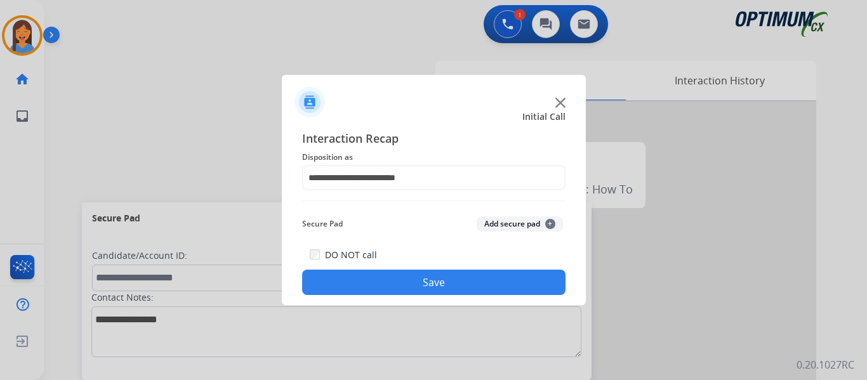
click at [407, 285] on button "Save" at bounding box center [433, 282] width 263 height 25
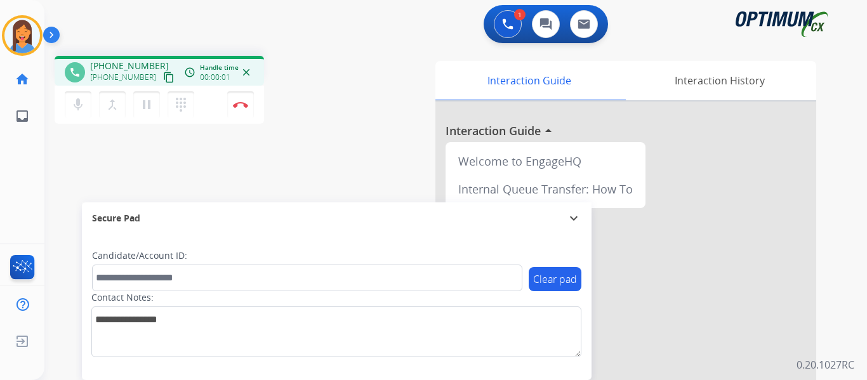
click at [163, 80] on mat-icon "content_copy" at bounding box center [168, 77] width 11 height 11
click at [243, 108] on button "Disconnect" at bounding box center [240, 104] width 27 height 27
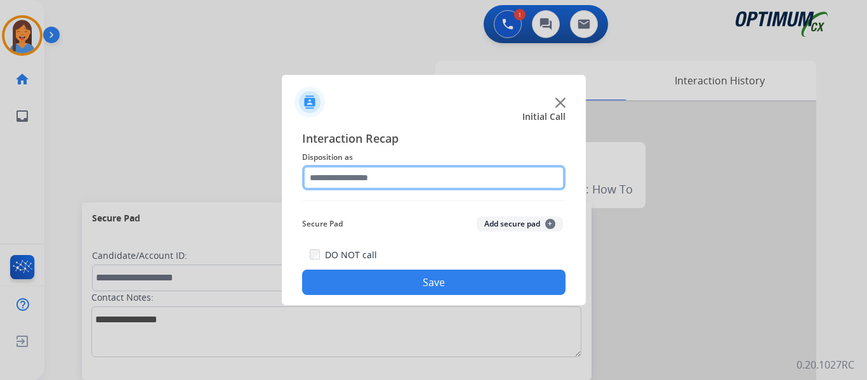
click at [380, 178] on input "text" at bounding box center [433, 177] width 263 height 25
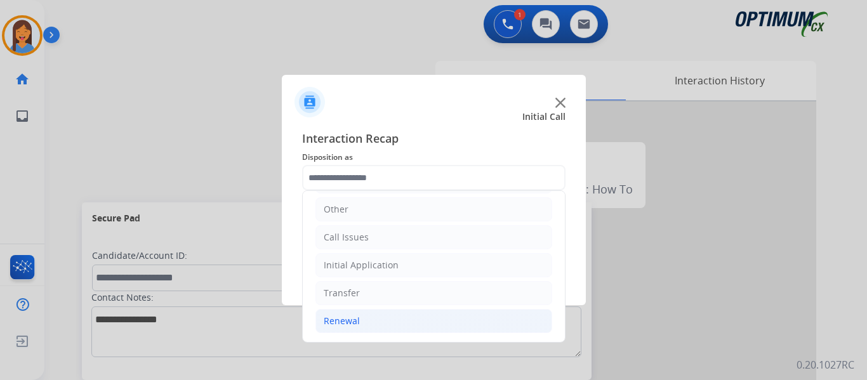
click at [350, 320] on div "Renewal" at bounding box center [342, 321] width 36 height 13
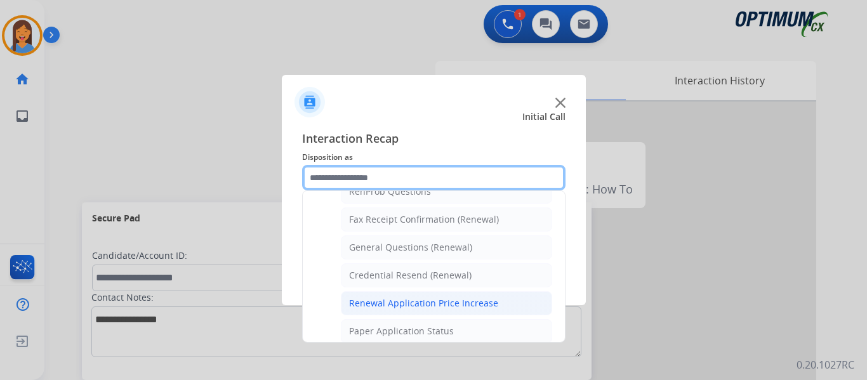
scroll to position [277, 0]
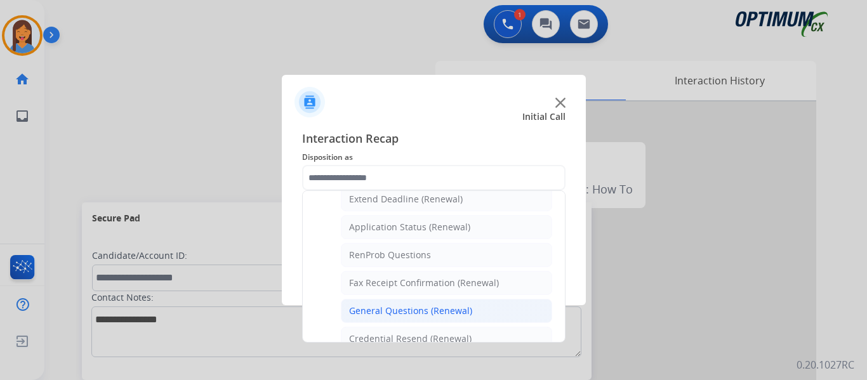
click at [402, 309] on div "General Questions (Renewal)" at bounding box center [410, 310] width 123 height 13
type input "**********"
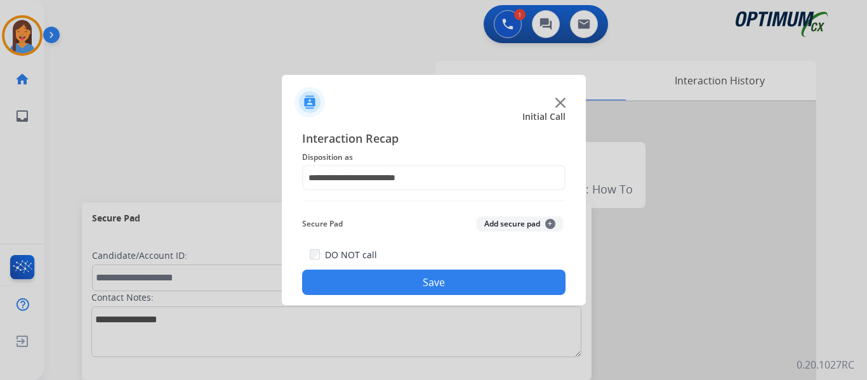
click at [409, 282] on button "Save" at bounding box center [433, 282] width 263 height 25
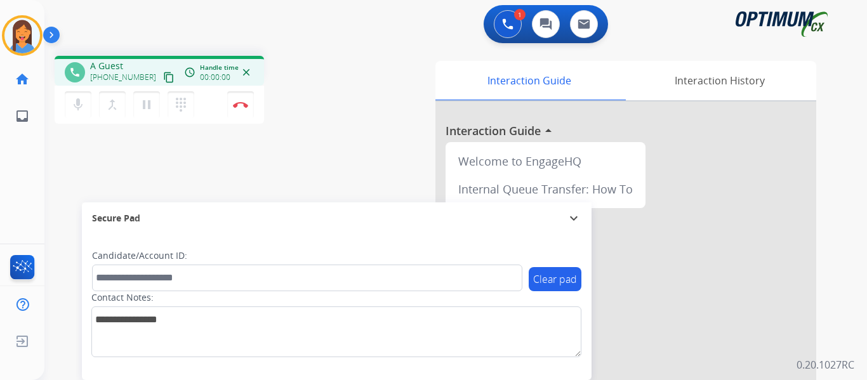
click at [163, 79] on mat-icon "content_copy" at bounding box center [168, 77] width 11 height 11
click at [242, 113] on button "Disconnect" at bounding box center [240, 104] width 27 height 27
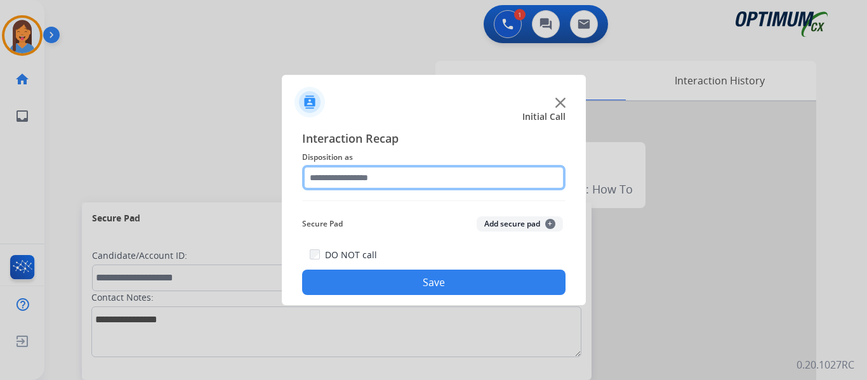
click at [389, 179] on input "text" at bounding box center [433, 177] width 263 height 25
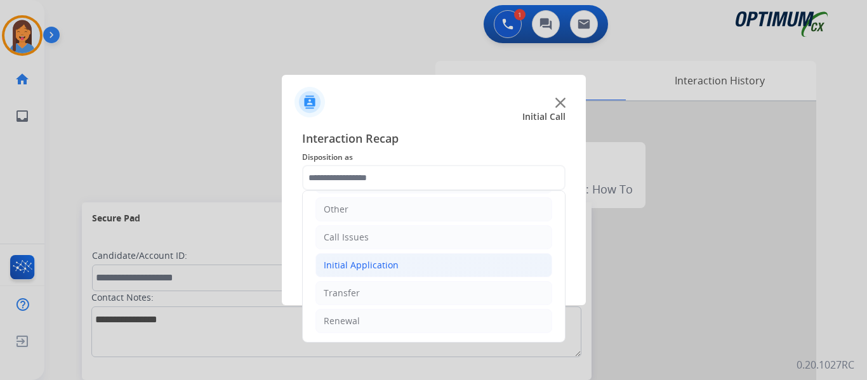
click at [362, 259] on div "Initial Application" at bounding box center [361, 265] width 75 height 13
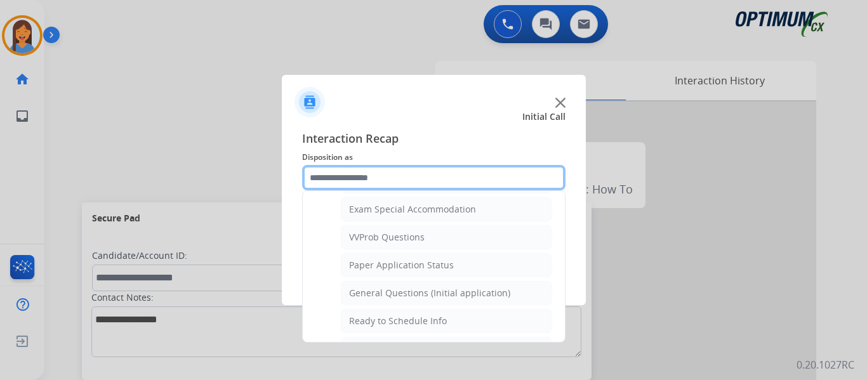
scroll to position [721, 0]
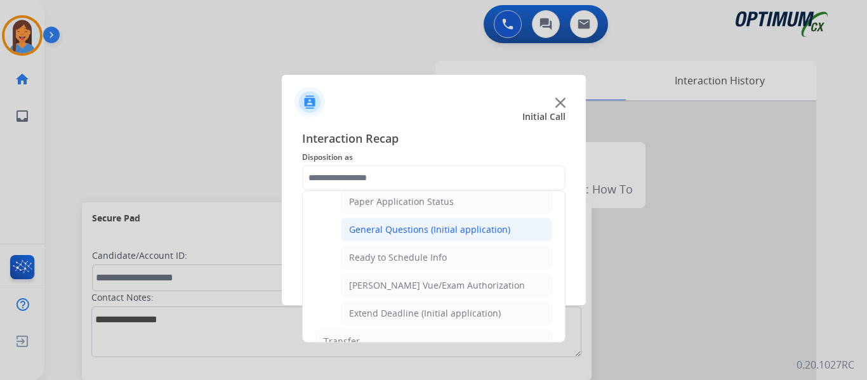
click at [404, 232] on div "General Questions (Initial application)" at bounding box center [429, 229] width 161 height 13
type input "**********"
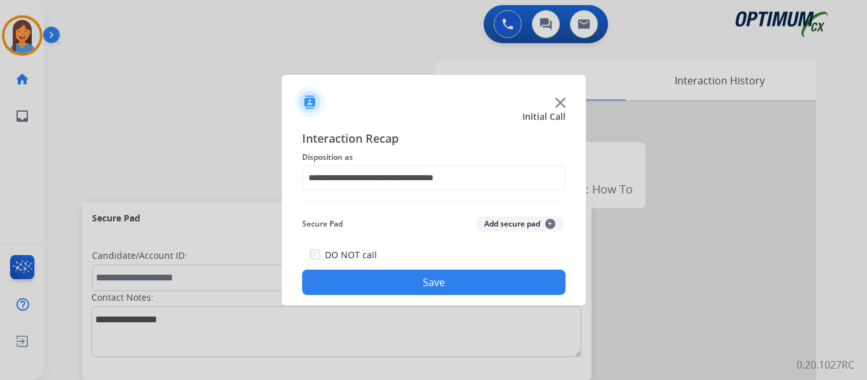
click at [441, 282] on button "Save" at bounding box center [433, 282] width 263 height 25
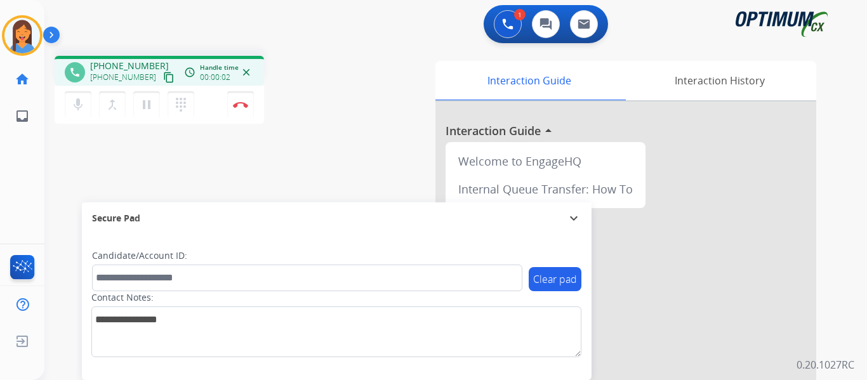
click at [163, 81] on mat-icon "content_copy" at bounding box center [168, 77] width 11 height 11
click at [244, 107] on img at bounding box center [240, 104] width 15 height 6
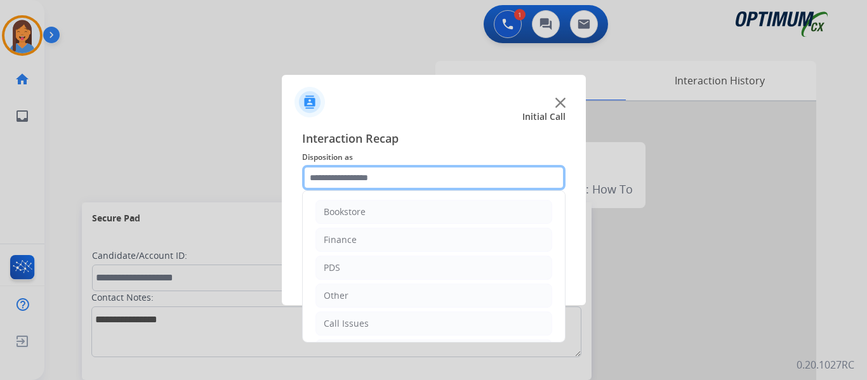
click at [336, 180] on input "text" at bounding box center [433, 177] width 263 height 25
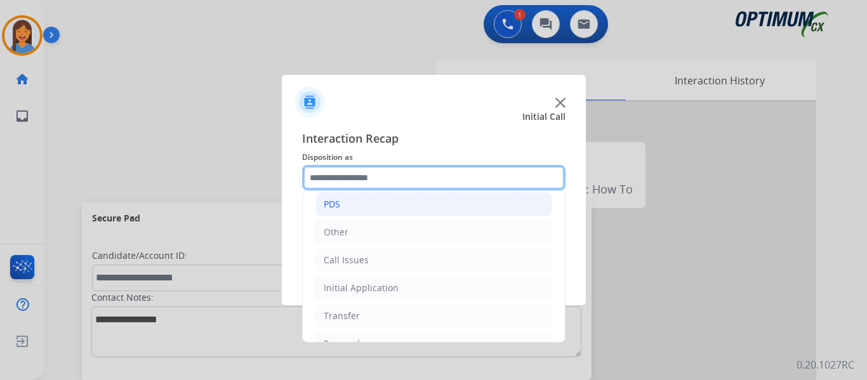
scroll to position [86, 0]
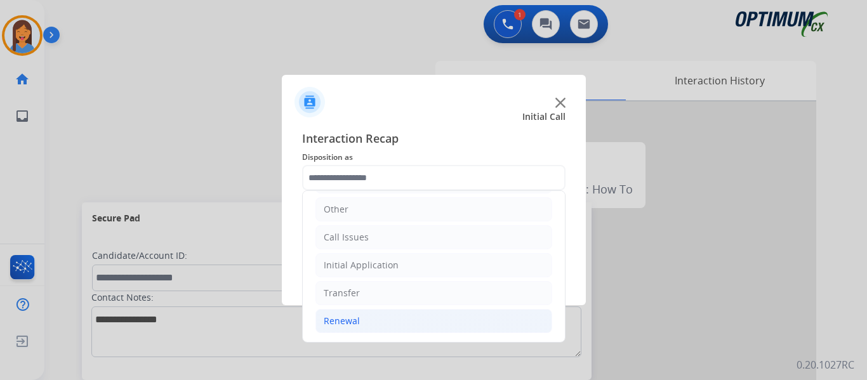
click at [346, 320] on div "Renewal" at bounding box center [342, 321] width 36 height 13
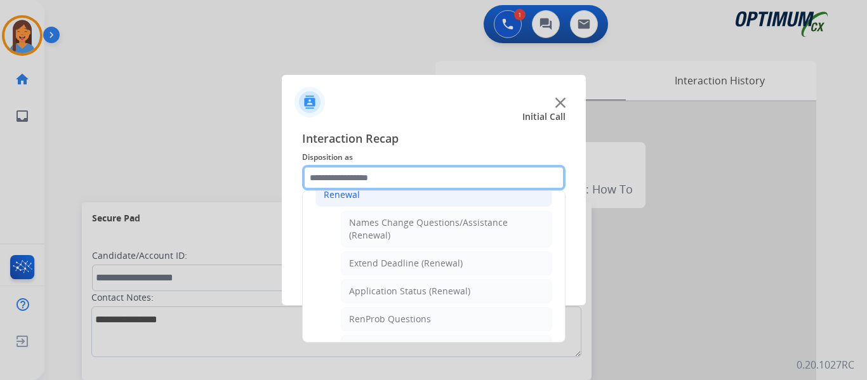
scroll to position [277, 0]
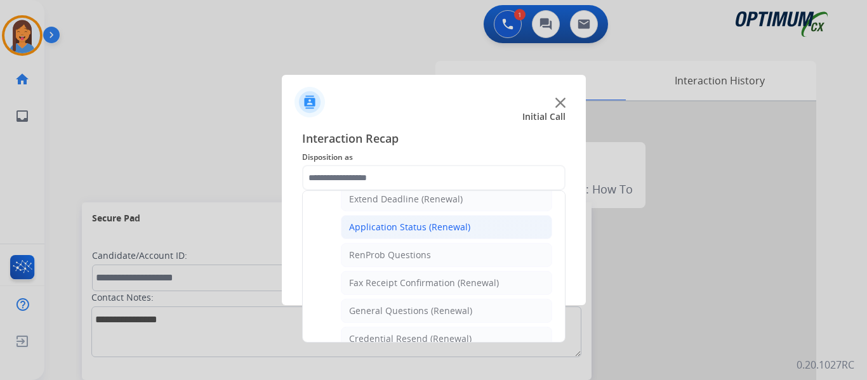
click at [390, 229] on div "Application Status (Renewal)" at bounding box center [409, 227] width 121 height 13
type input "**********"
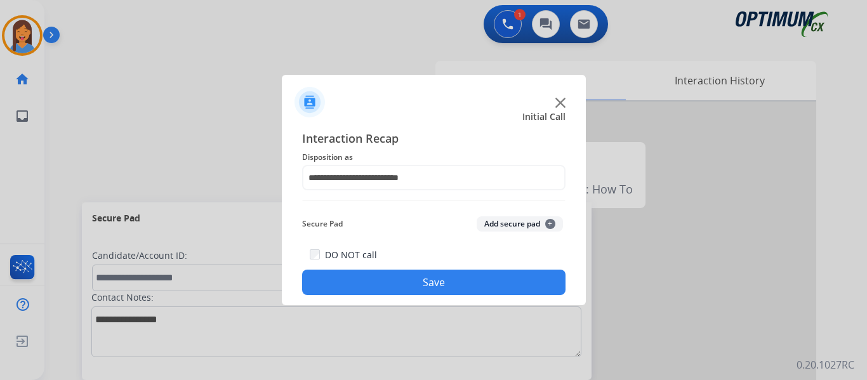
click at [423, 280] on button "Save" at bounding box center [433, 282] width 263 height 25
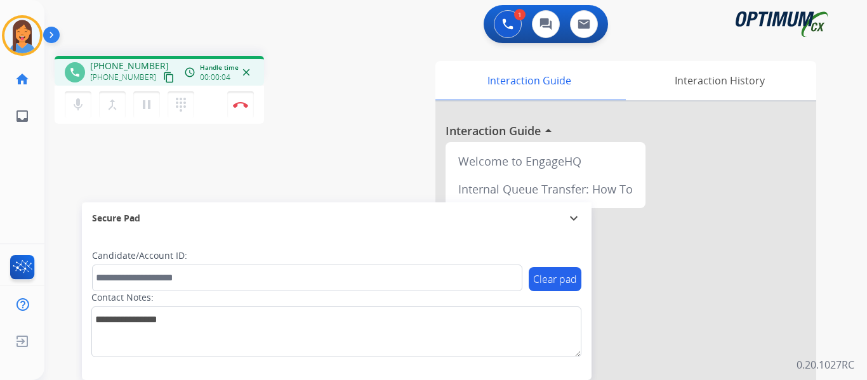
click at [163, 77] on mat-icon "content_copy" at bounding box center [168, 77] width 11 height 11
click at [277, 209] on div "Secure Pad" at bounding box center [336, 218] width 489 height 22
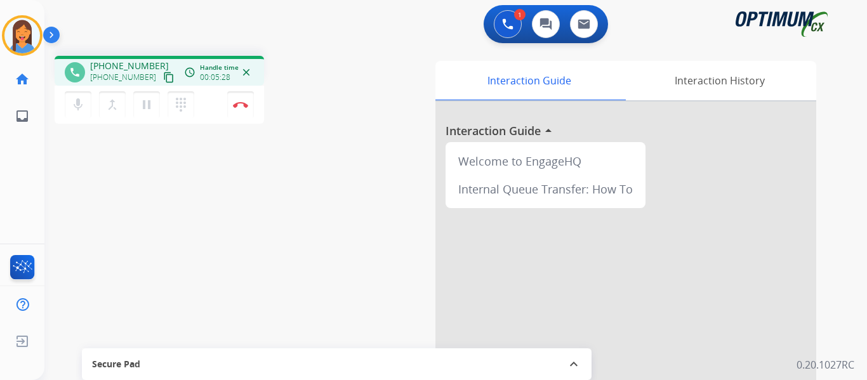
click at [576, 360] on mat-icon "expand_less" at bounding box center [573, 363] width 15 height 15
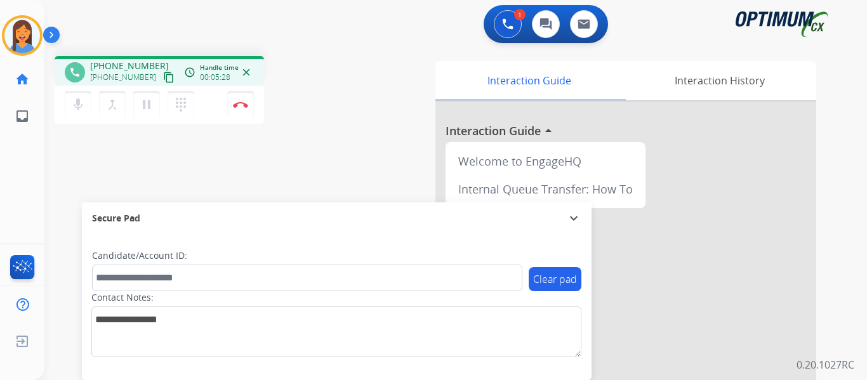
click at [352, 118] on div "phone [PHONE_NUMBER] [PHONE_NUMBER] content_copy access_time Call metrics Queue…" at bounding box center [211, 92] width 313 height 72
click at [244, 108] on button "Disconnect" at bounding box center [240, 104] width 27 height 27
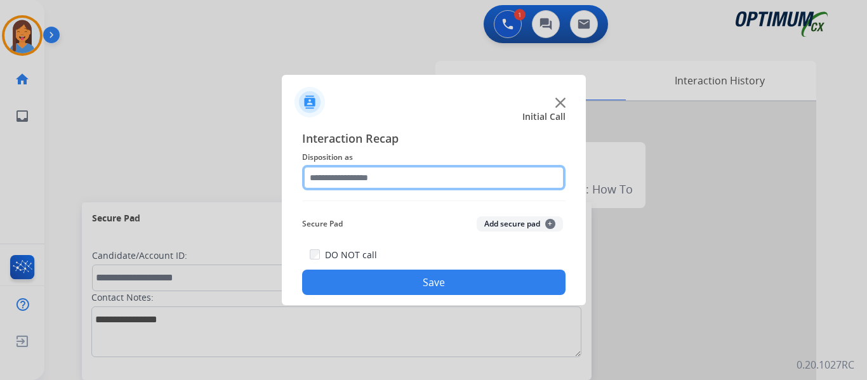
click at [360, 182] on input "text" at bounding box center [433, 177] width 263 height 25
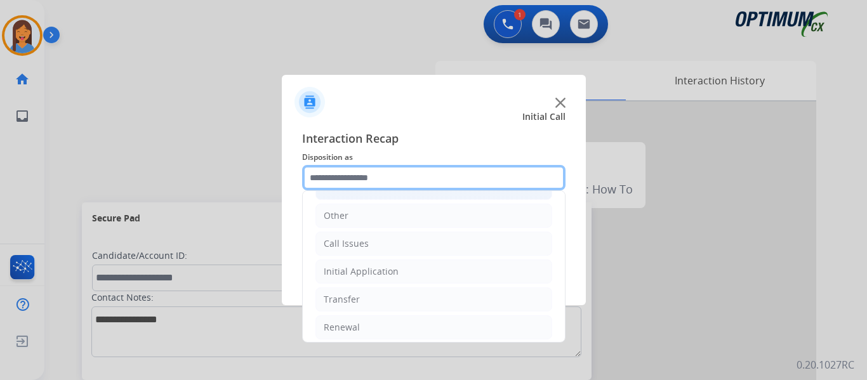
scroll to position [86, 0]
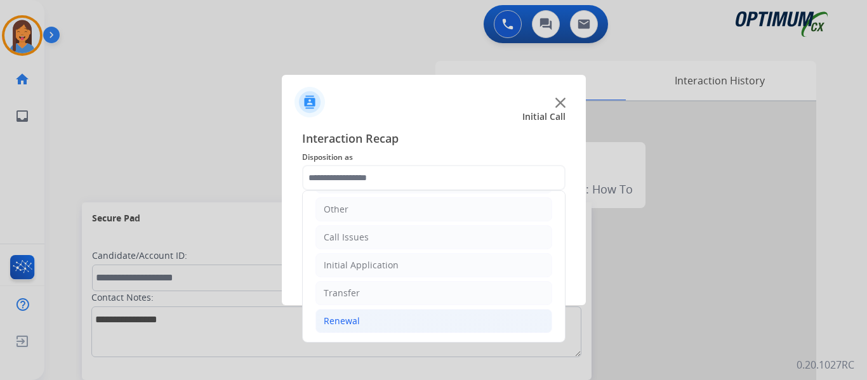
click at [346, 318] on div "Renewal" at bounding box center [342, 321] width 36 height 13
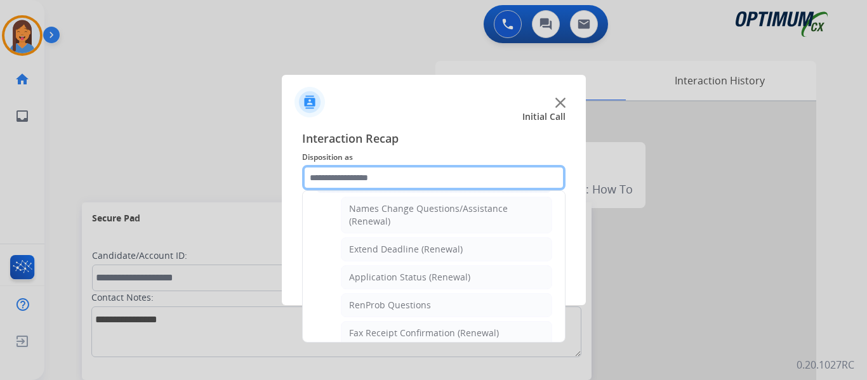
scroll to position [277, 0]
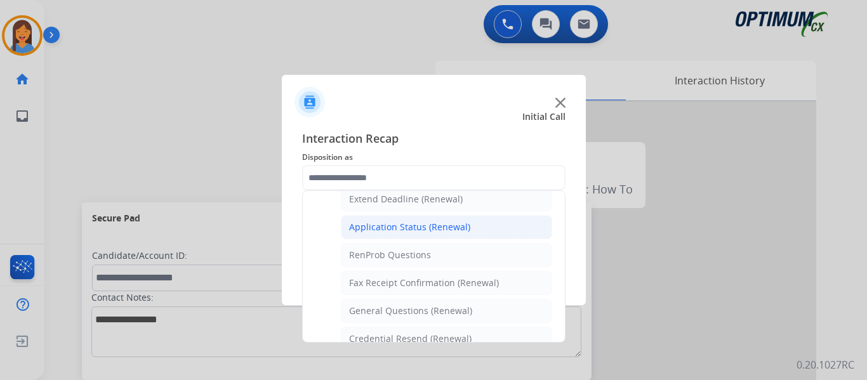
click at [403, 222] on div "Application Status (Renewal)" at bounding box center [409, 227] width 121 height 13
type input "**********"
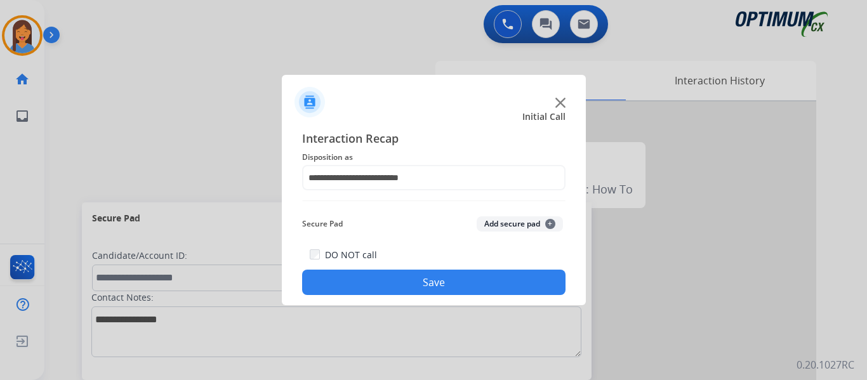
click at [469, 282] on button "Save" at bounding box center [433, 282] width 263 height 25
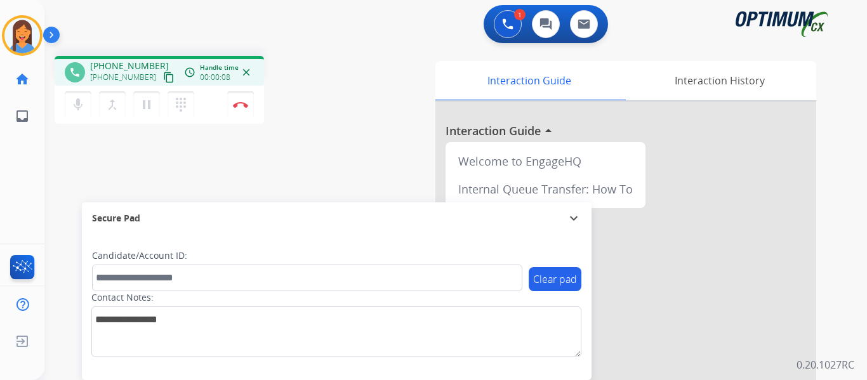
click at [163, 74] on mat-icon "content_copy" at bounding box center [168, 77] width 11 height 11
click at [240, 112] on button "Disconnect" at bounding box center [240, 104] width 27 height 27
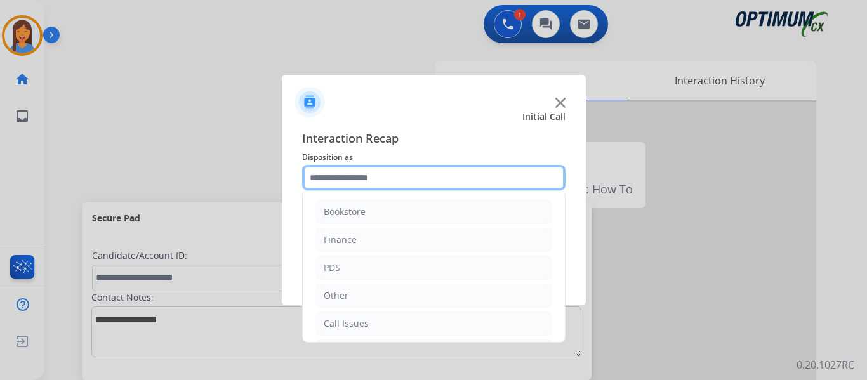
click at [415, 171] on input "text" at bounding box center [433, 177] width 263 height 25
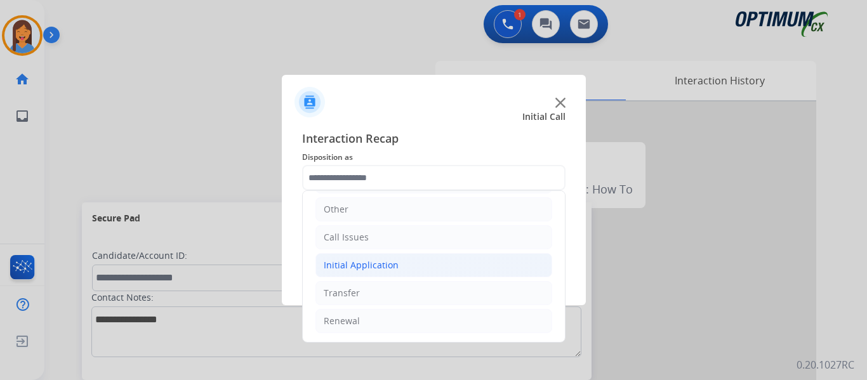
click at [398, 265] on li "Initial Application" at bounding box center [433, 265] width 237 height 24
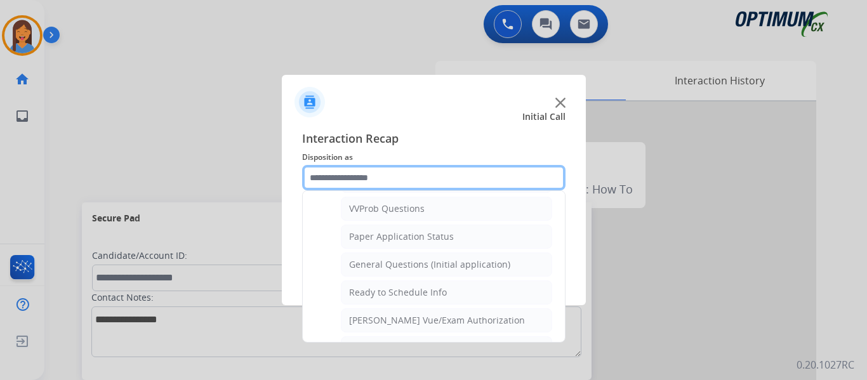
scroll to position [721, 0]
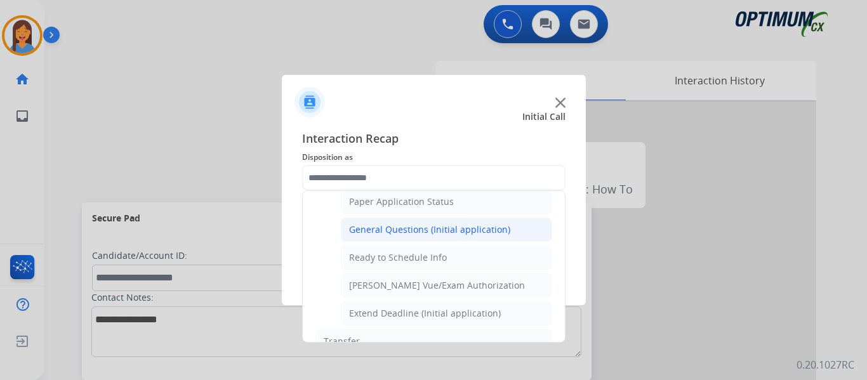
click at [417, 229] on div "General Questions (Initial application)" at bounding box center [429, 229] width 161 height 13
type input "**********"
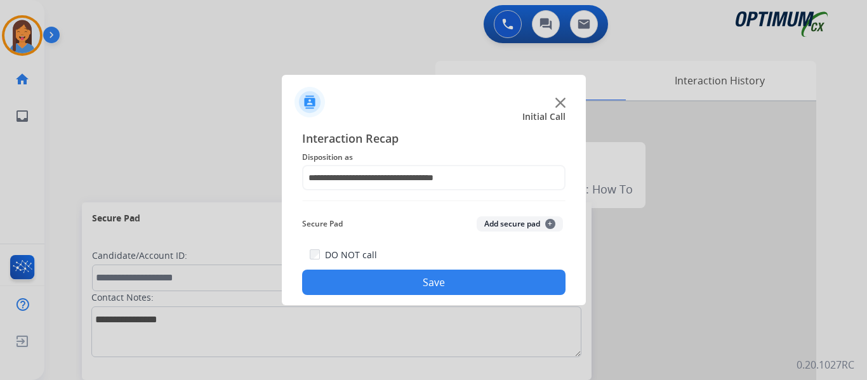
click at [430, 285] on button "Save" at bounding box center [433, 282] width 263 height 25
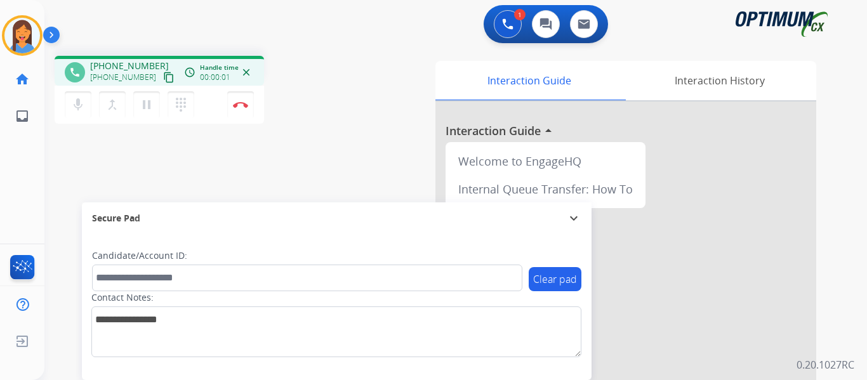
click at [163, 79] on mat-icon "content_copy" at bounding box center [168, 77] width 11 height 11
click at [840, 186] on div "1 Voice Interactions 0 Chat Interactions 0 Email Interactions phone [PHONE_NUMB…" at bounding box center [455, 190] width 822 height 380
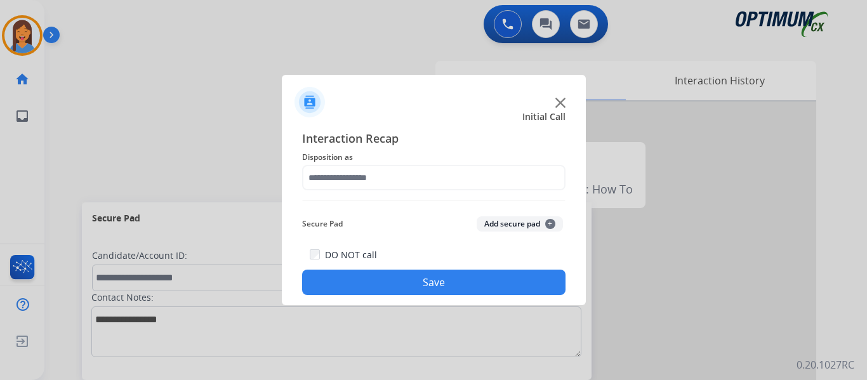
click at [240, 98] on div at bounding box center [433, 190] width 867 height 380
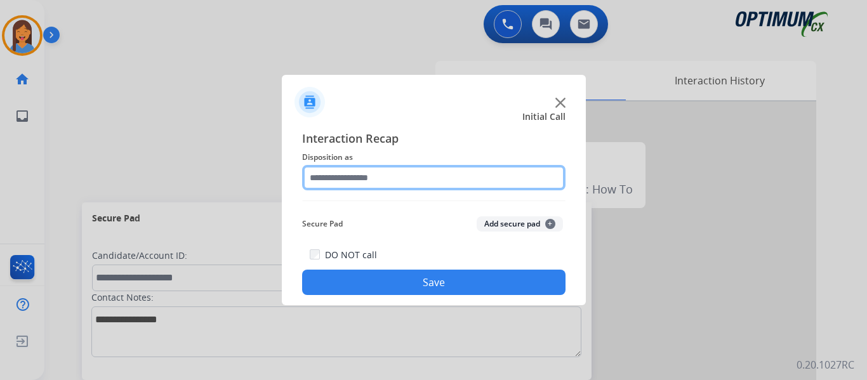
click at [330, 174] on input "text" at bounding box center [433, 177] width 263 height 25
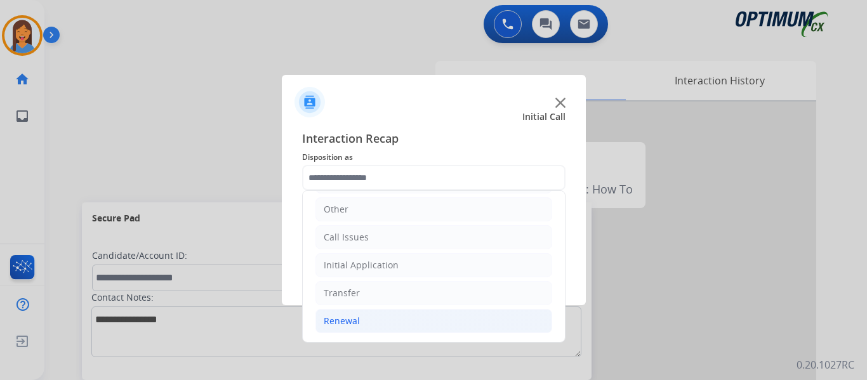
click at [346, 325] on div "Renewal" at bounding box center [342, 321] width 36 height 13
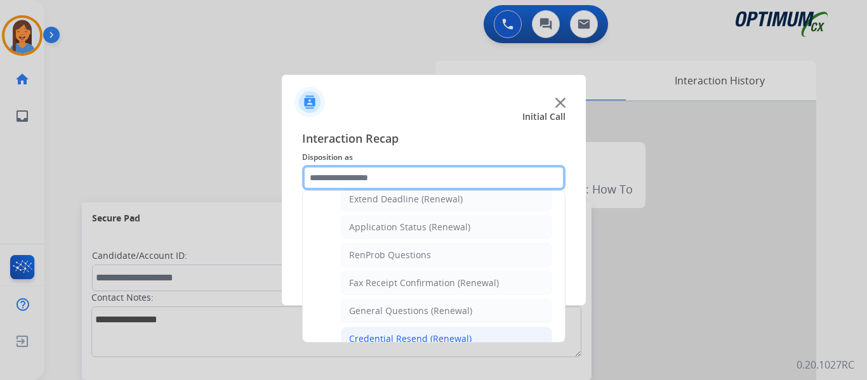
scroll to position [213, 0]
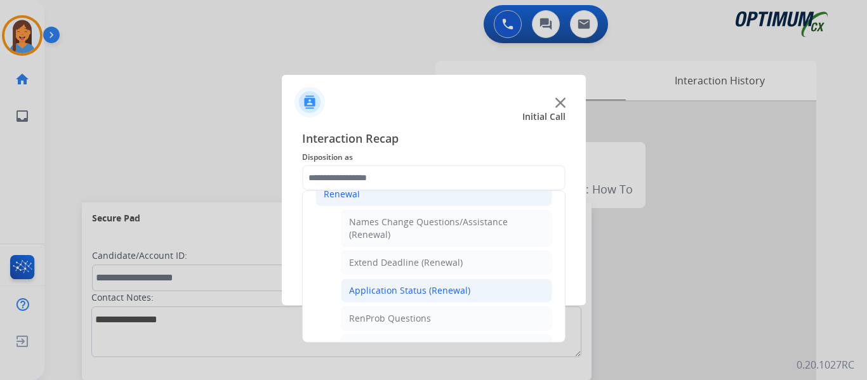
click at [403, 289] on div "Application Status (Renewal)" at bounding box center [409, 290] width 121 height 13
type input "**********"
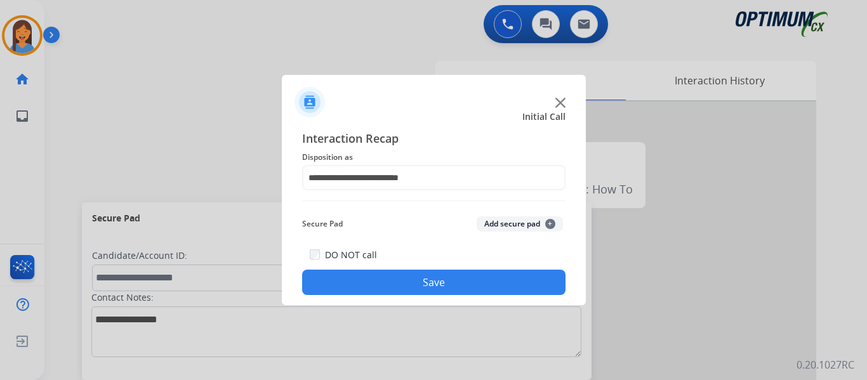
click at [414, 286] on button "Save" at bounding box center [433, 282] width 263 height 25
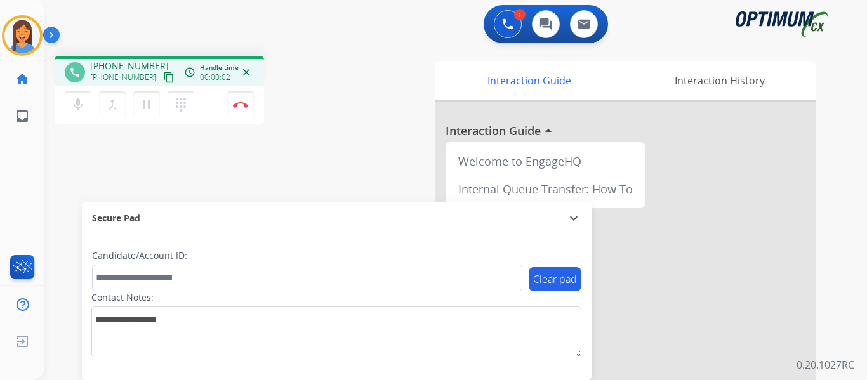
click at [163, 78] on mat-icon "content_copy" at bounding box center [168, 77] width 11 height 11
click at [242, 108] on button "Disconnect" at bounding box center [240, 104] width 27 height 27
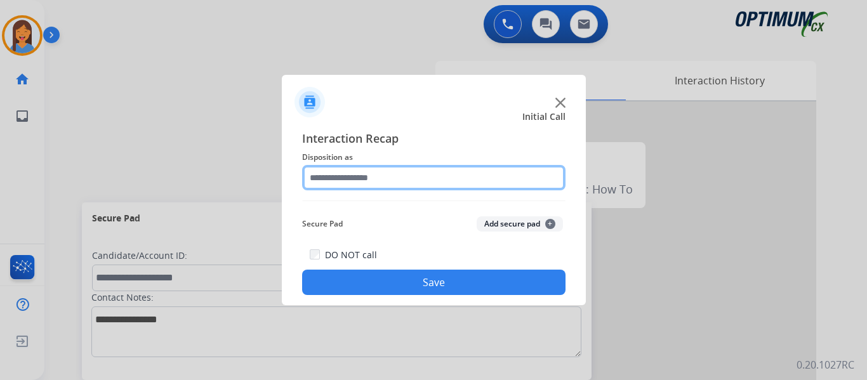
click at [341, 184] on input "text" at bounding box center [433, 177] width 263 height 25
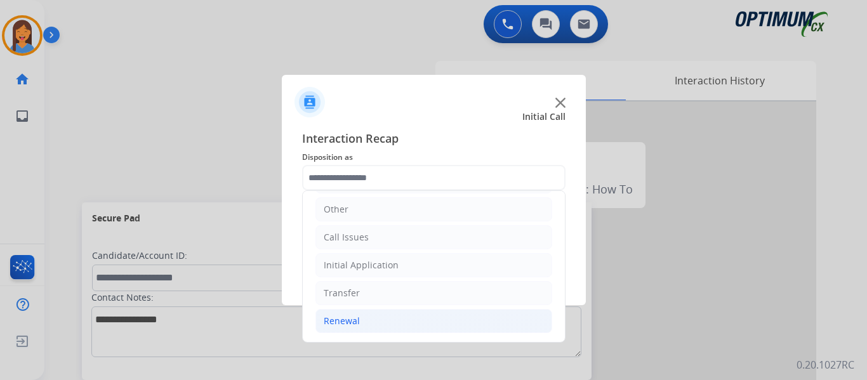
click at [352, 319] on div "Renewal" at bounding box center [342, 321] width 36 height 13
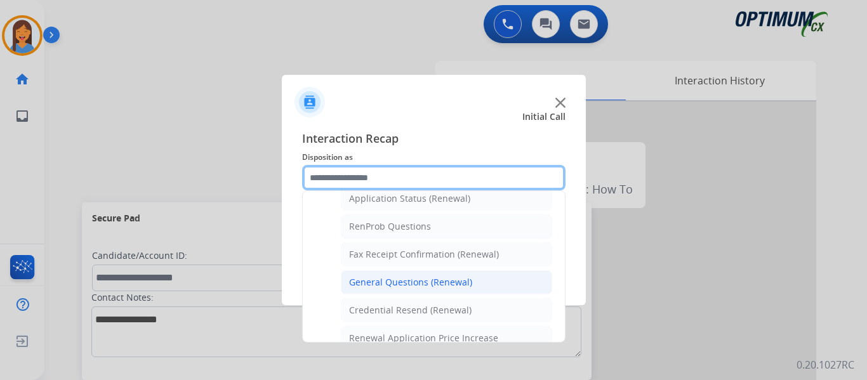
scroll to position [277, 0]
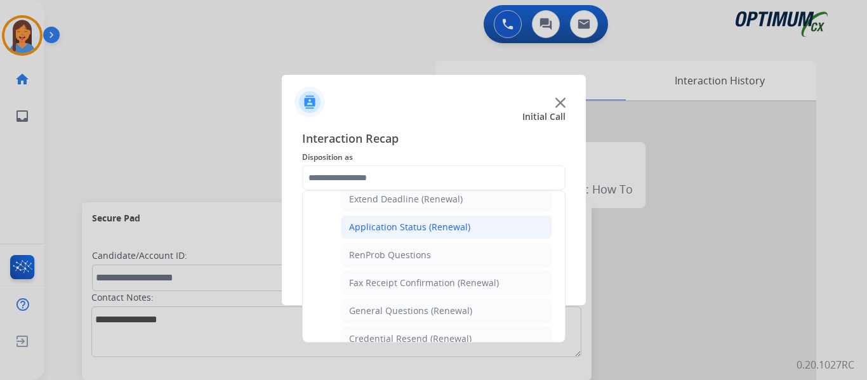
click at [403, 228] on div "Application Status (Renewal)" at bounding box center [409, 227] width 121 height 13
type input "**********"
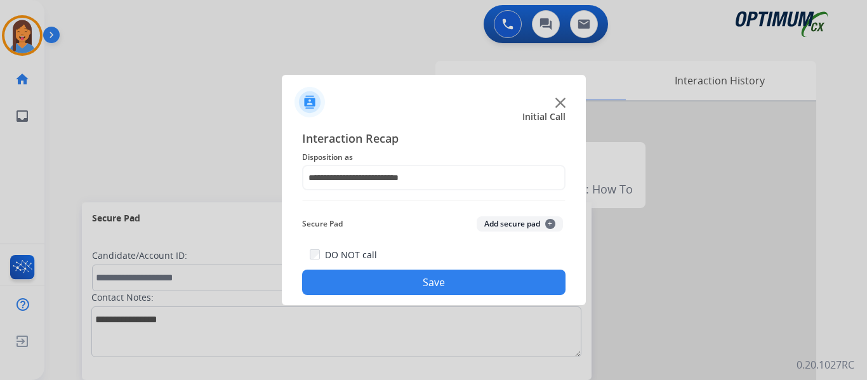
click at [400, 290] on button "Save" at bounding box center [433, 282] width 263 height 25
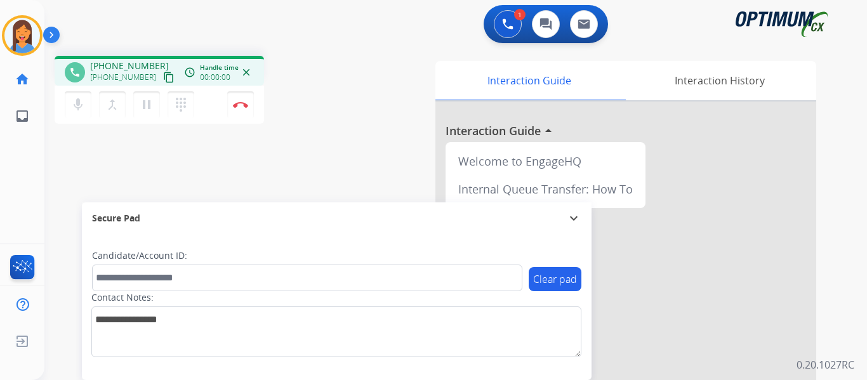
click at [163, 79] on mat-icon "content_copy" at bounding box center [168, 77] width 11 height 11
click at [244, 108] on button "Disconnect" at bounding box center [240, 104] width 27 height 27
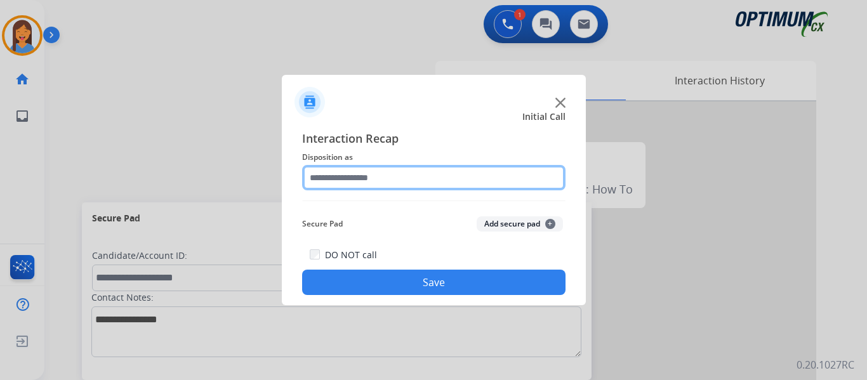
click at [395, 177] on input "text" at bounding box center [433, 177] width 263 height 25
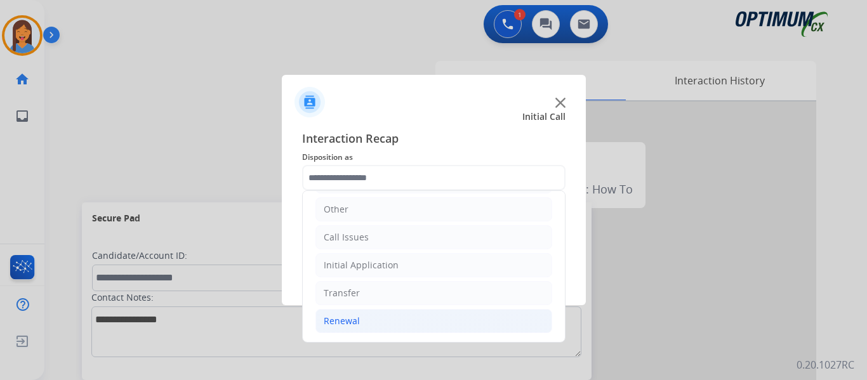
click at [348, 324] on div "Renewal" at bounding box center [342, 321] width 36 height 13
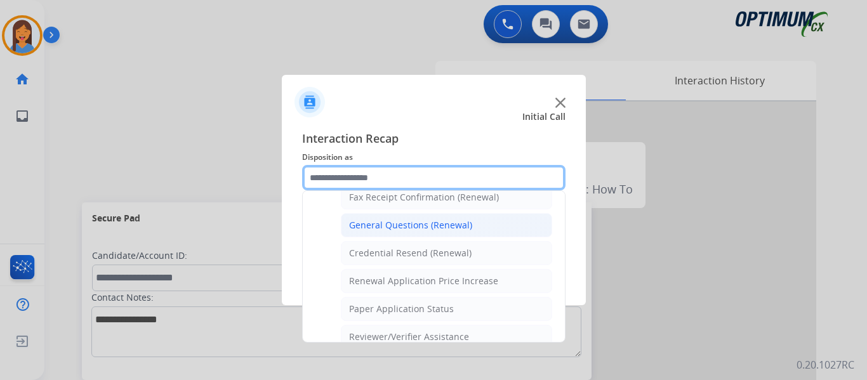
scroll to position [340, 0]
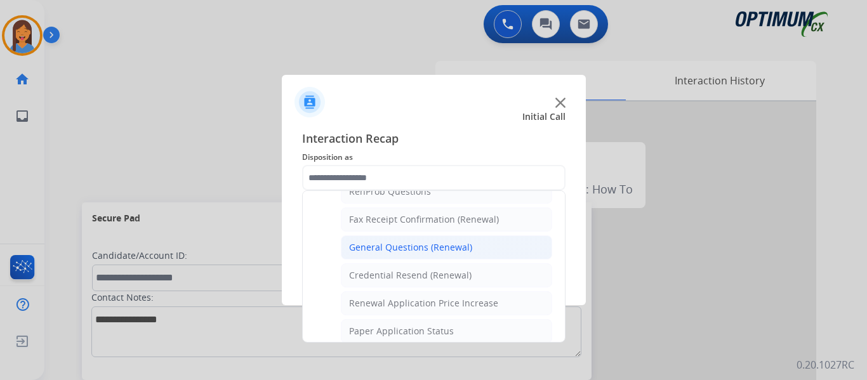
click at [405, 245] on div "General Questions (Renewal)" at bounding box center [410, 247] width 123 height 13
type input "**********"
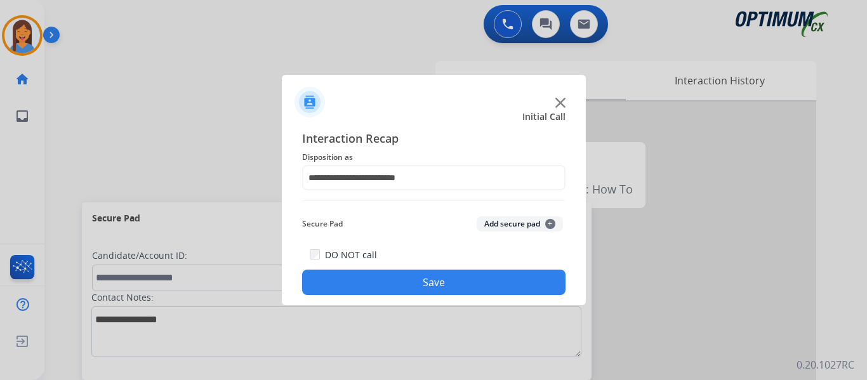
click at [426, 278] on button "Save" at bounding box center [433, 282] width 263 height 25
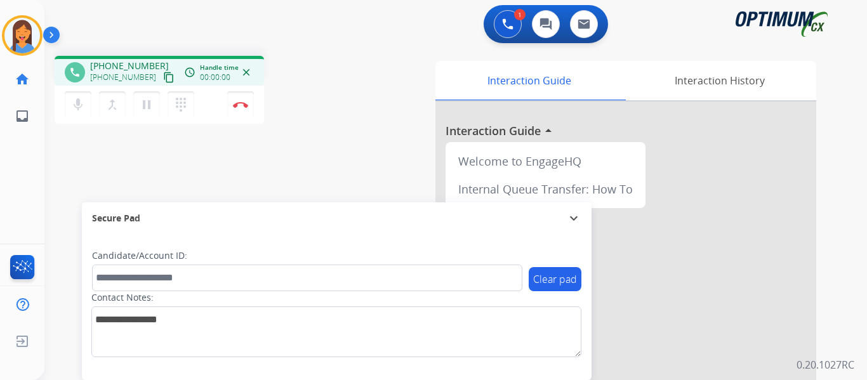
click at [163, 74] on mat-icon "content_copy" at bounding box center [168, 77] width 11 height 11
click at [240, 104] on img at bounding box center [240, 104] width 15 height 6
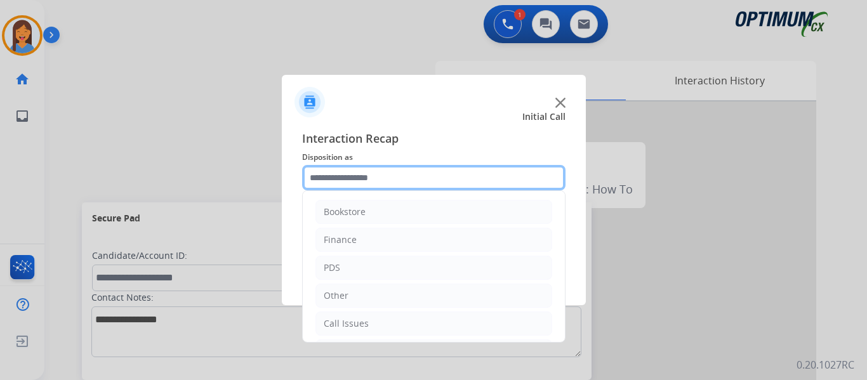
click at [363, 173] on input "text" at bounding box center [433, 177] width 263 height 25
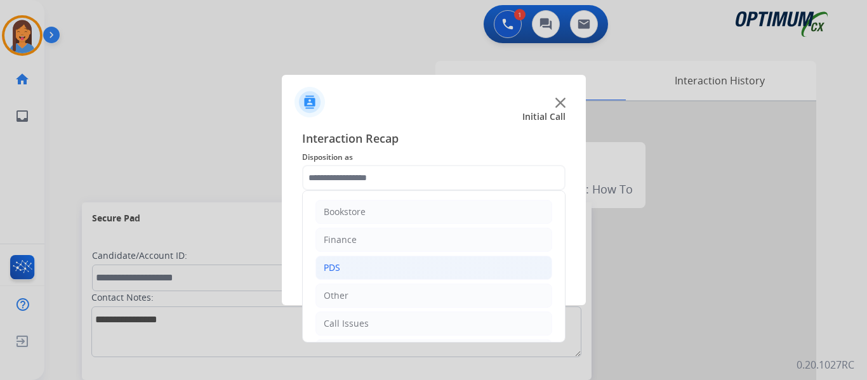
click at [338, 260] on li "PDS" at bounding box center [433, 268] width 237 height 24
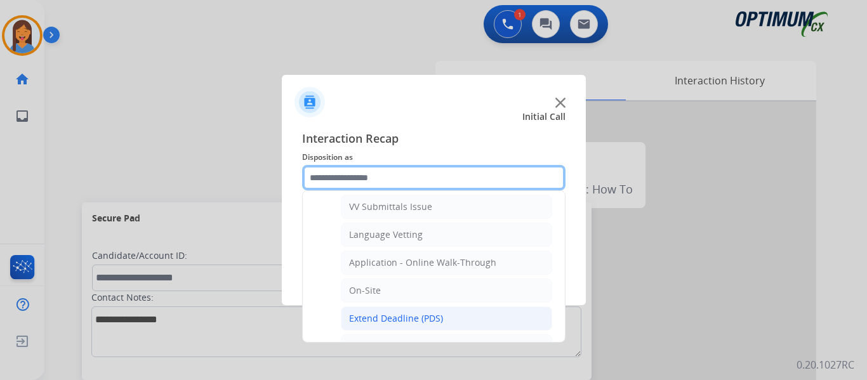
scroll to position [317, 0]
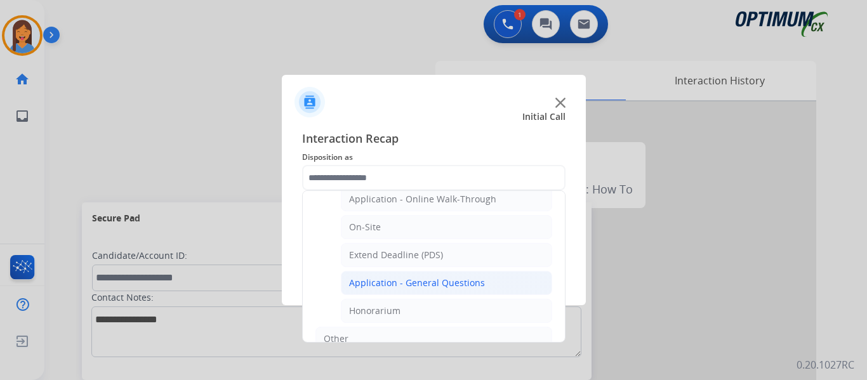
click at [417, 278] on div "Application - General Questions" at bounding box center [417, 283] width 136 height 13
type input "**********"
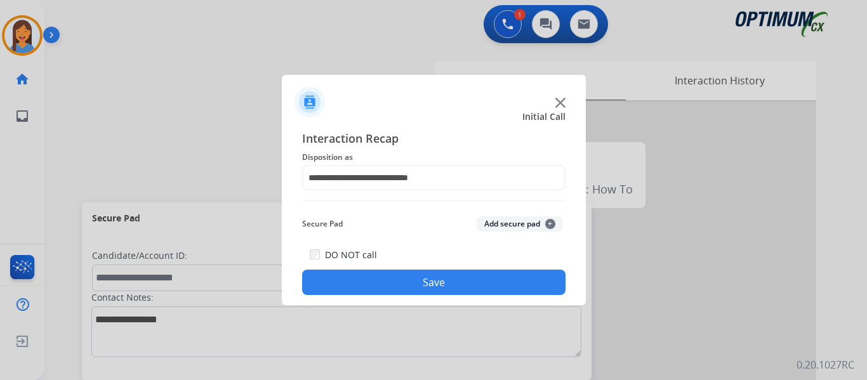
click at [433, 282] on button "Save" at bounding box center [433, 282] width 263 height 25
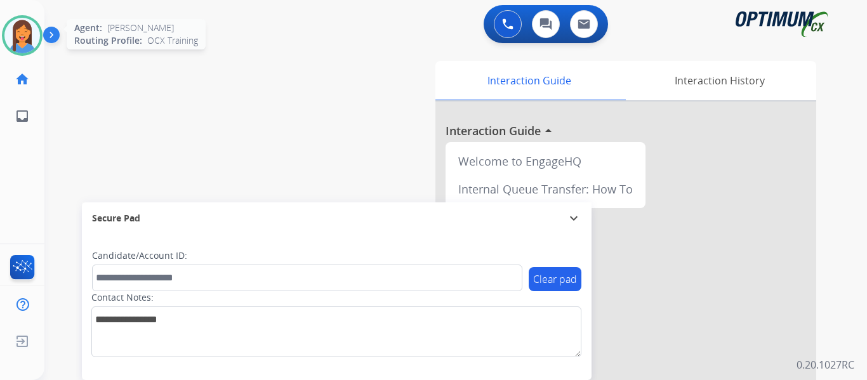
click at [26, 22] on img at bounding box center [22, 36] width 36 height 36
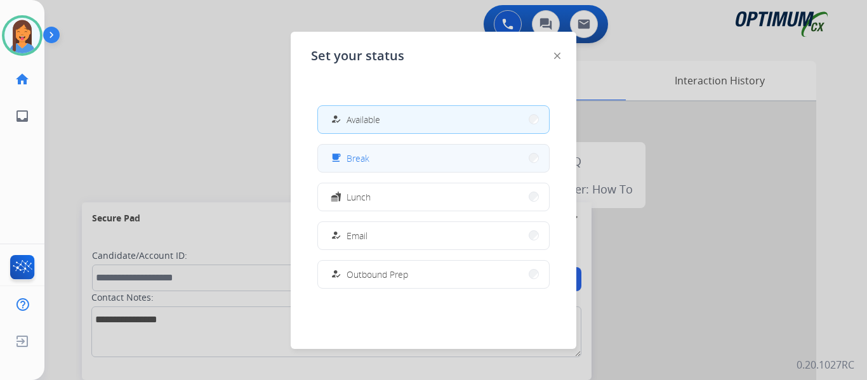
click at [422, 157] on button "free_breakfast Break" at bounding box center [433, 158] width 231 height 27
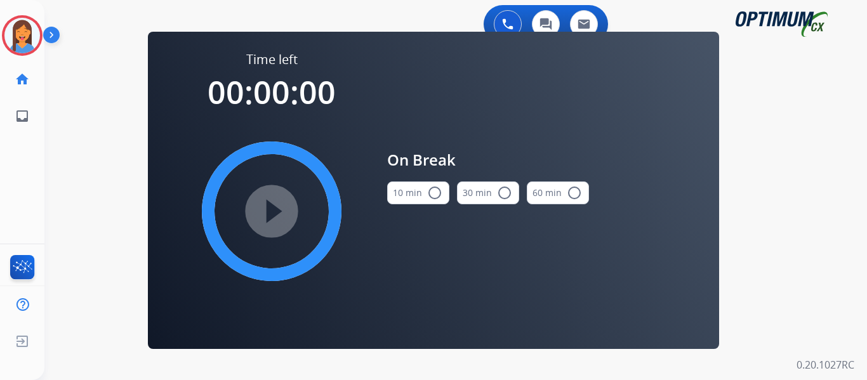
click at [421, 194] on button "10 min radio_button_unchecked" at bounding box center [418, 192] width 62 height 23
click at [277, 204] on mat-icon "play_circle_filled" at bounding box center [271, 211] width 15 height 15
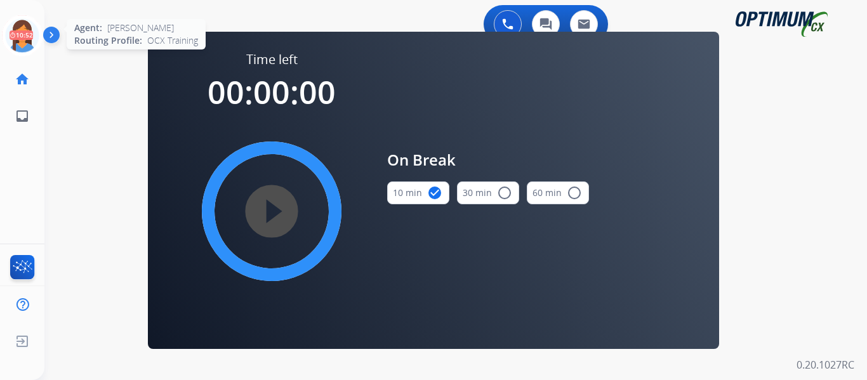
click at [18, 43] on icon at bounding box center [22, 35] width 41 height 41
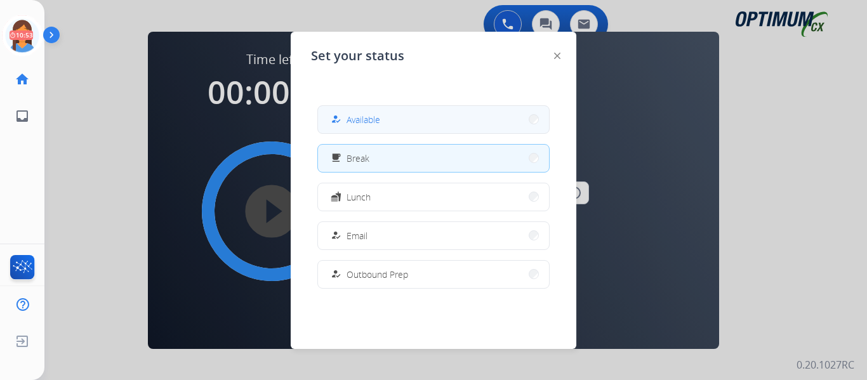
click at [353, 116] on span "Available" at bounding box center [363, 119] width 34 height 13
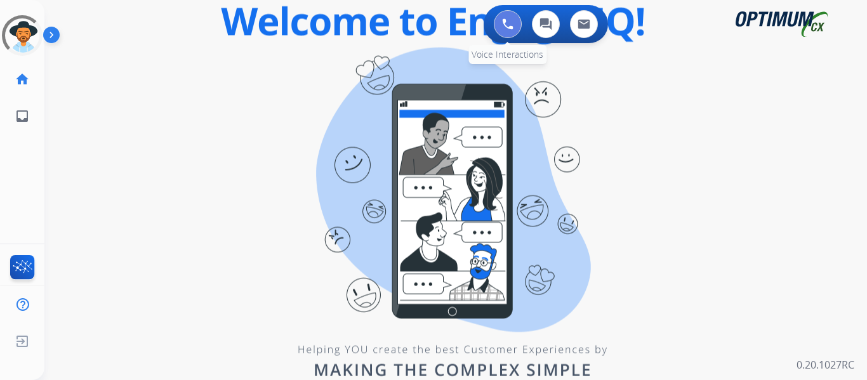
click at [512, 31] on button at bounding box center [508, 24] width 28 height 28
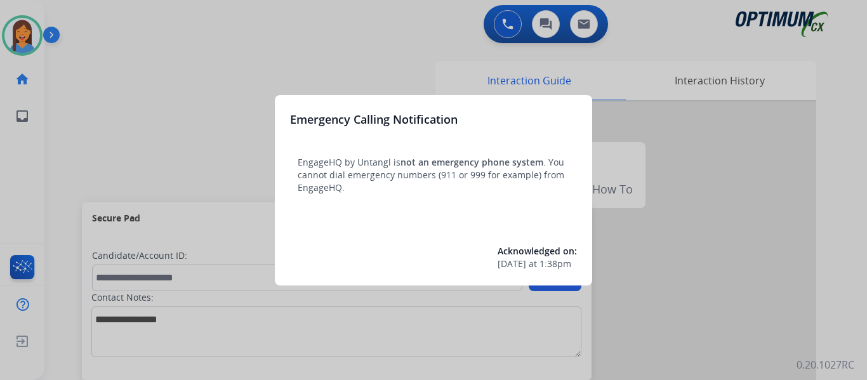
click at [84, 117] on div at bounding box center [433, 190] width 867 height 380
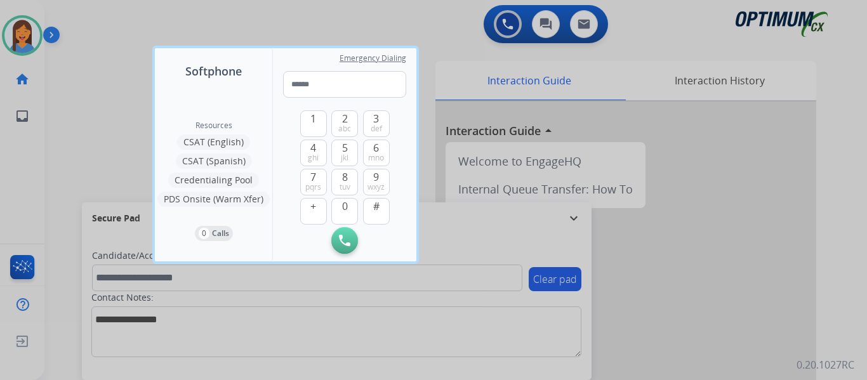
click at [78, 105] on div at bounding box center [433, 190] width 867 height 380
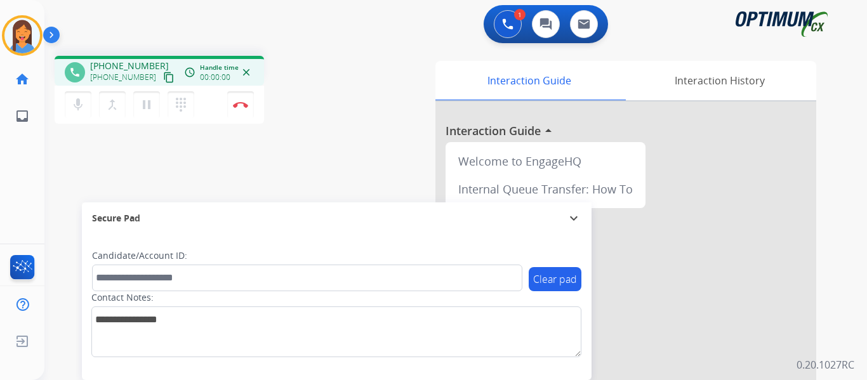
click at [163, 76] on mat-icon "content_copy" at bounding box center [168, 77] width 11 height 11
click at [239, 110] on button "Disconnect" at bounding box center [240, 104] width 27 height 27
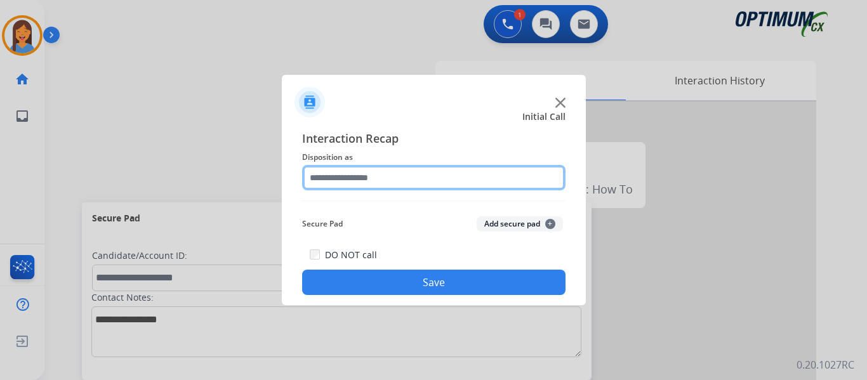
click at [339, 177] on input "text" at bounding box center [433, 177] width 263 height 25
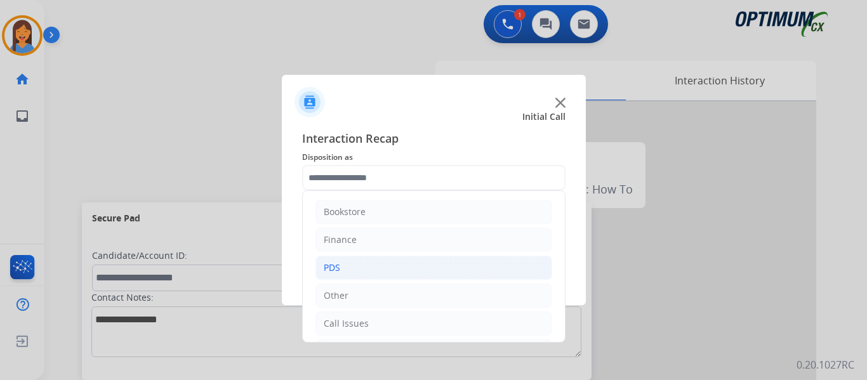
click at [347, 267] on li "PDS" at bounding box center [433, 268] width 237 height 24
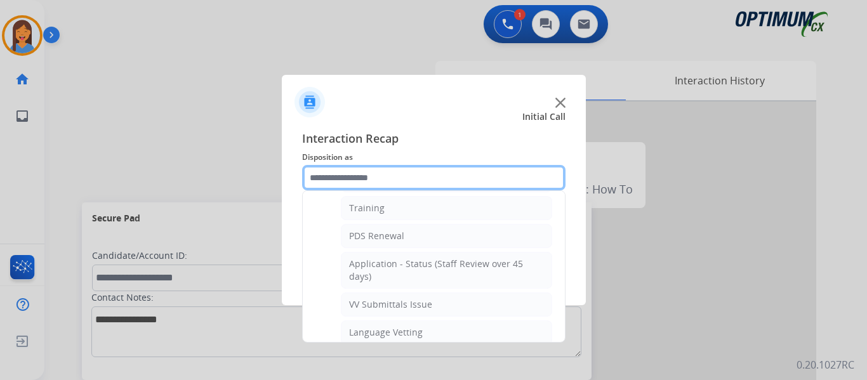
scroll to position [127, 0]
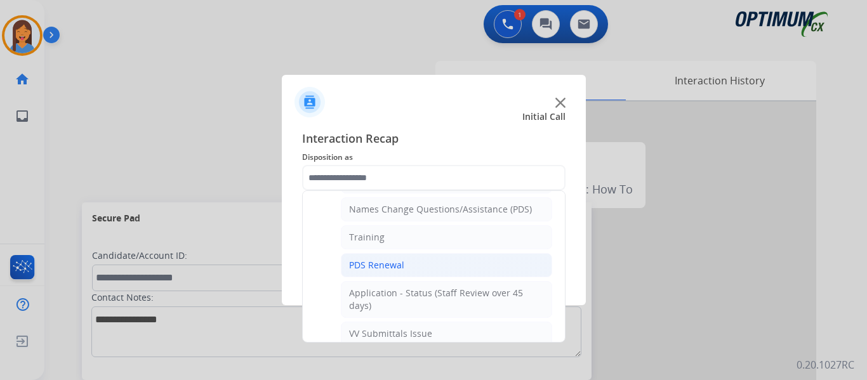
click at [380, 261] on div "PDS Renewal" at bounding box center [376, 265] width 55 height 13
type input "**********"
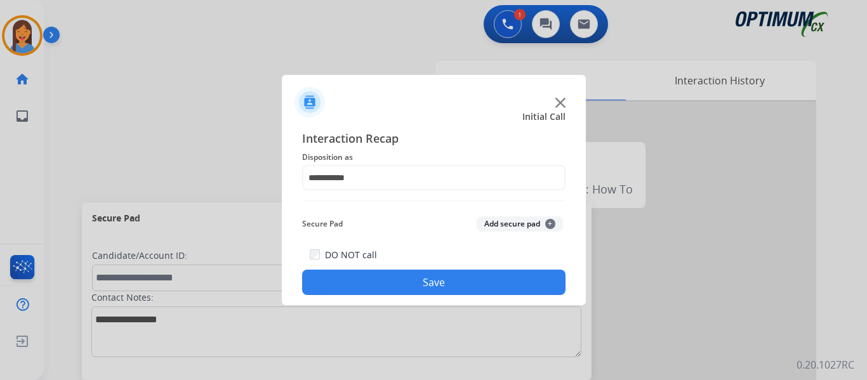
click at [429, 281] on button "Save" at bounding box center [433, 282] width 263 height 25
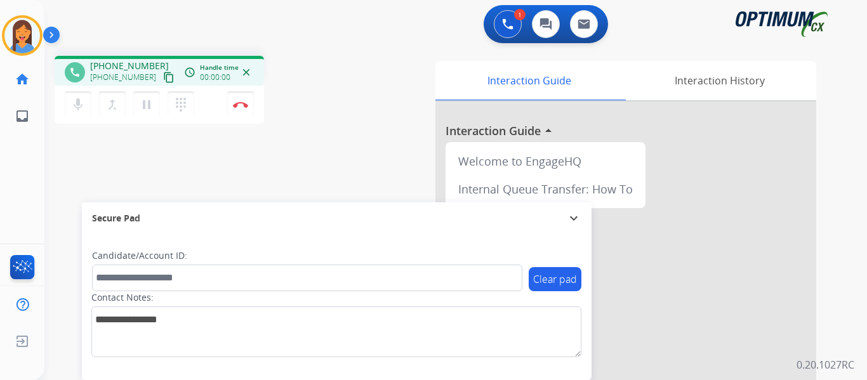
click at [163, 81] on mat-icon "content_copy" at bounding box center [168, 77] width 11 height 11
click at [245, 106] on img at bounding box center [240, 104] width 15 height 6
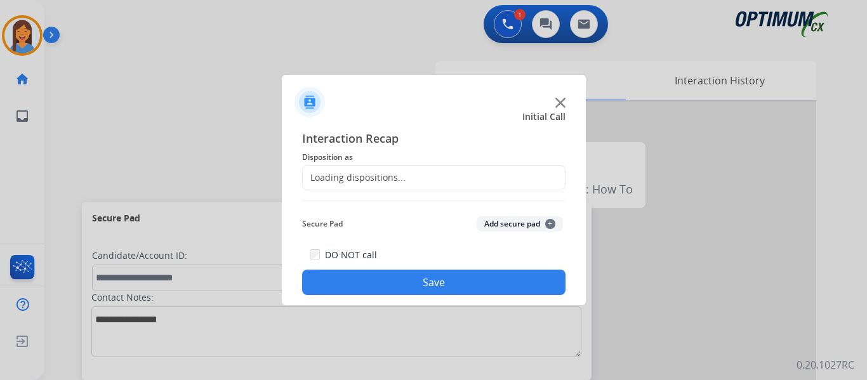
click at [334, 171] on div "Loading dispositions..." at bounding box center [433, 177] width 263 height 25
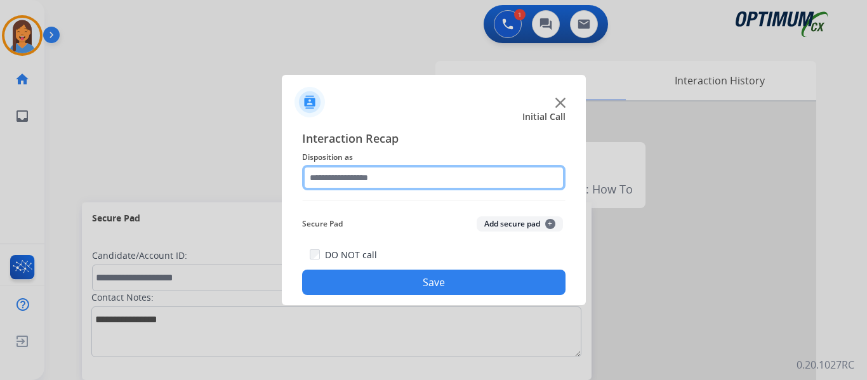
click at [417, 180] on input "text" at bounding box center [433, 177] width 263 height 25
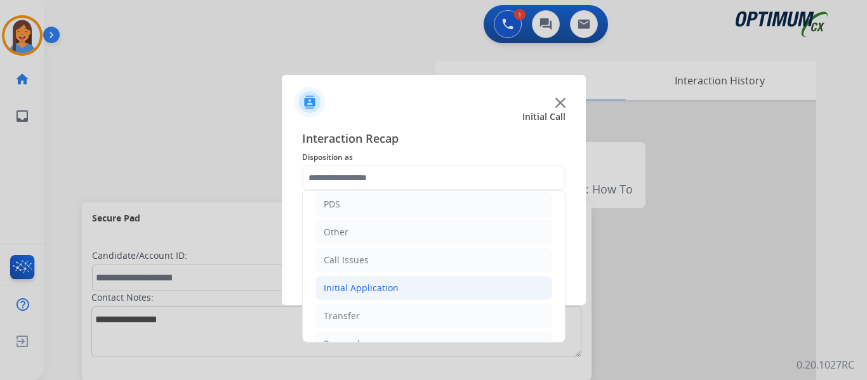
click at [367, 288] on div "Initial Application" at bounding box center [361, 288] width 75 height 13
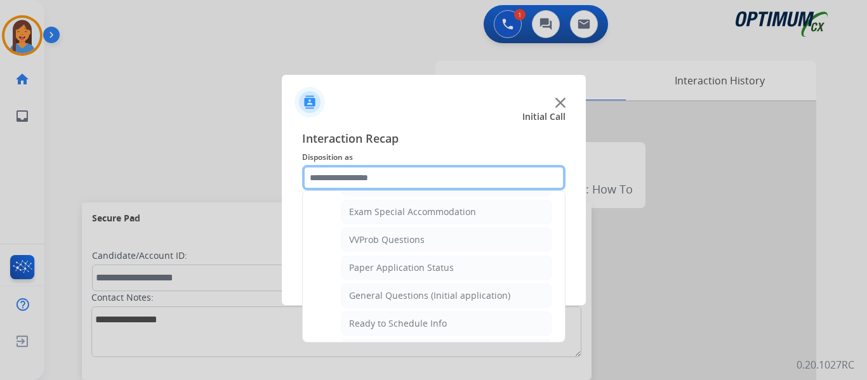
scroll to position [642, 0]
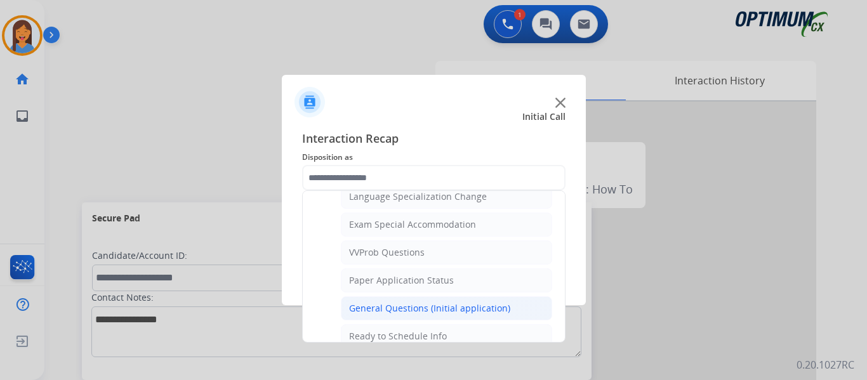
click at [428, 303] on div "General Questions (Initial application)" at bounding box center [429, 308] width 161 height 13
type input "**********"
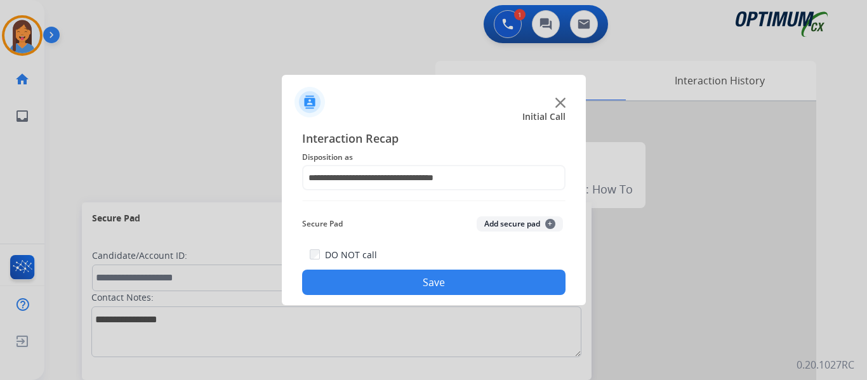
click at [437, 289] on button "Save" at bounding box center [433, 282] width 263 height 25
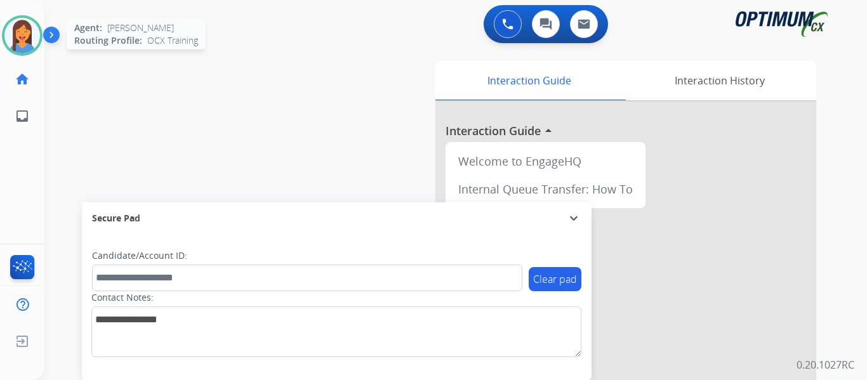
click at [20, 36] on img at bounding box center [22, 36] width 36 height 36
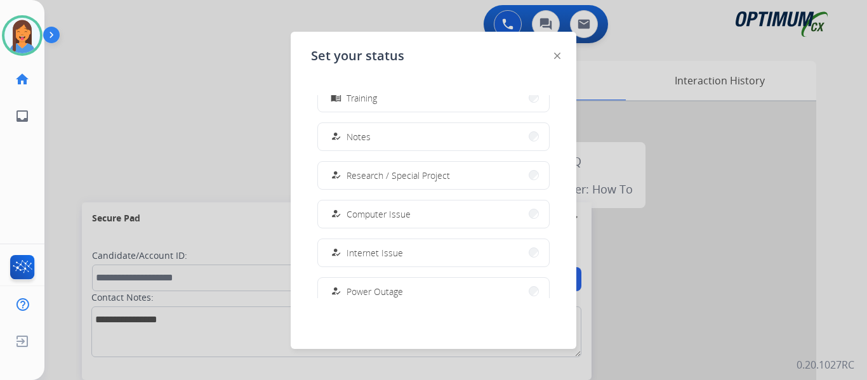
scroll to position [317, 0]
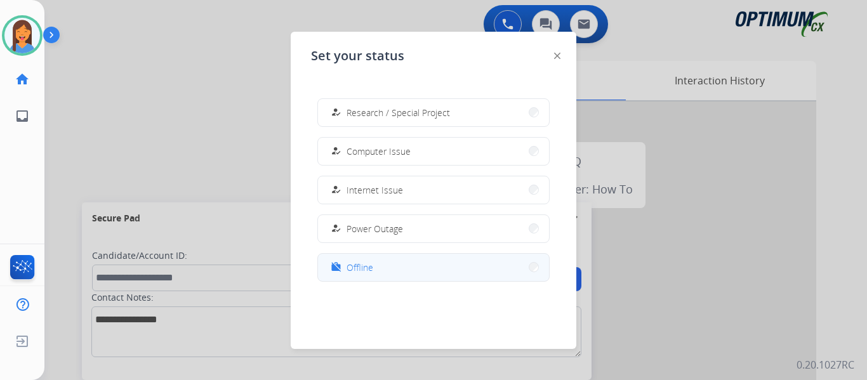
click at [360, 277] on button "work_off Offline" at bounding box center [433, 267] width 231 height 27
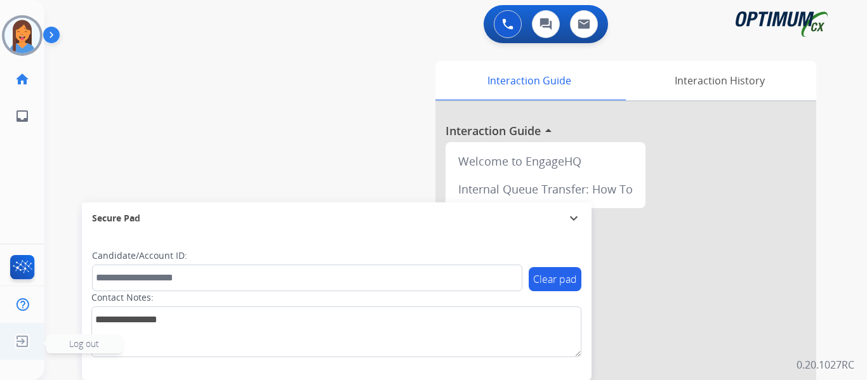
click at [23, 344] on img at bounding box center [22, 341] width 23 height 24
